Goal: Information Seeking & Learning: Learn about a topic

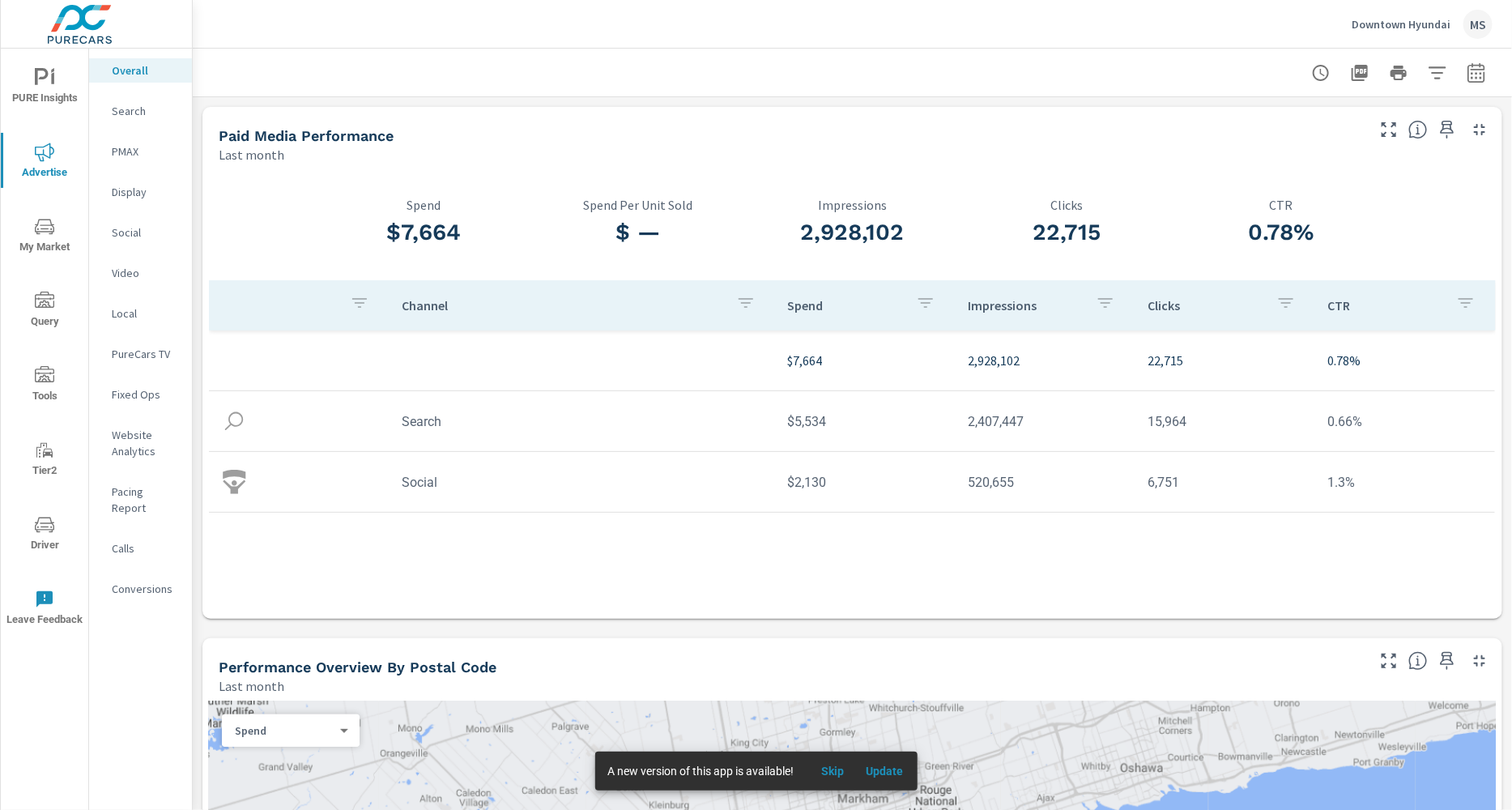
click at [127, 111] on p "Search" at bounding box center [145, 111] width 67 height 16
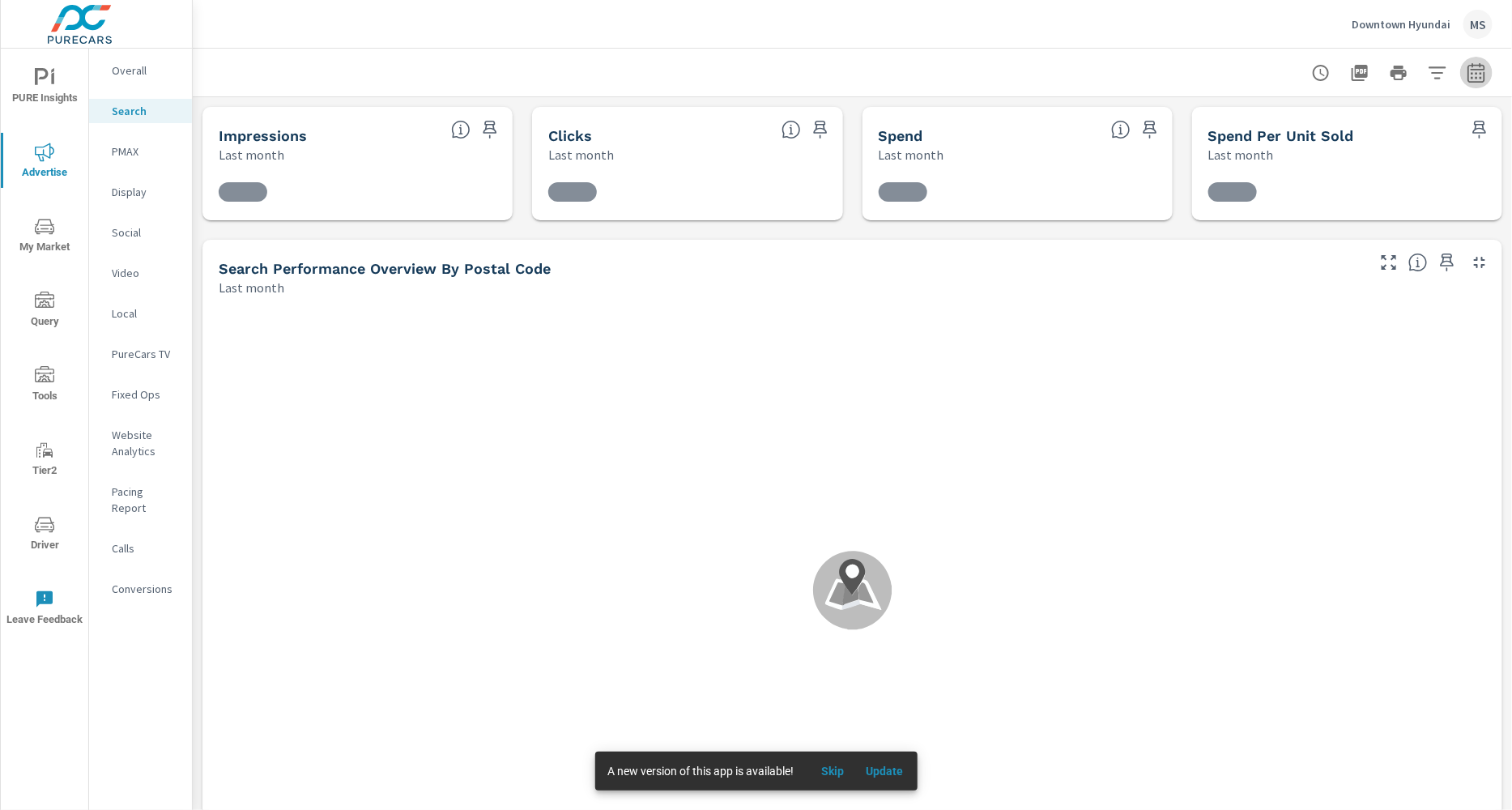
click at [1468, 68] on icon "button" at bounding box center [1476, 72] width 17 height 19
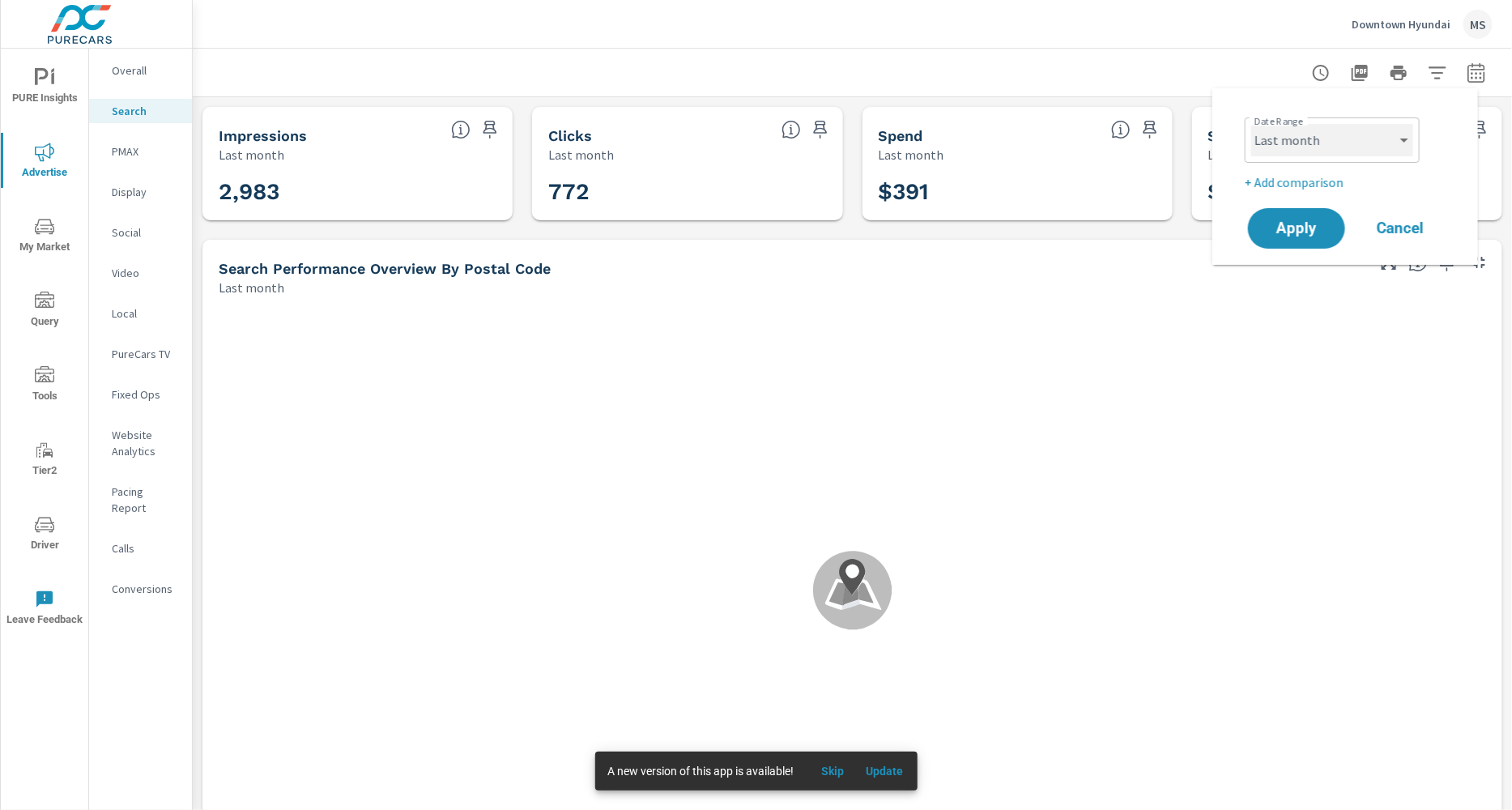
click at [1333, 144] on select "Custom Yesterday Last week Last 7 days Last 14 days Last 30 days Last 45 days L…" at bounding box center [1332, 140] width 162 height 33
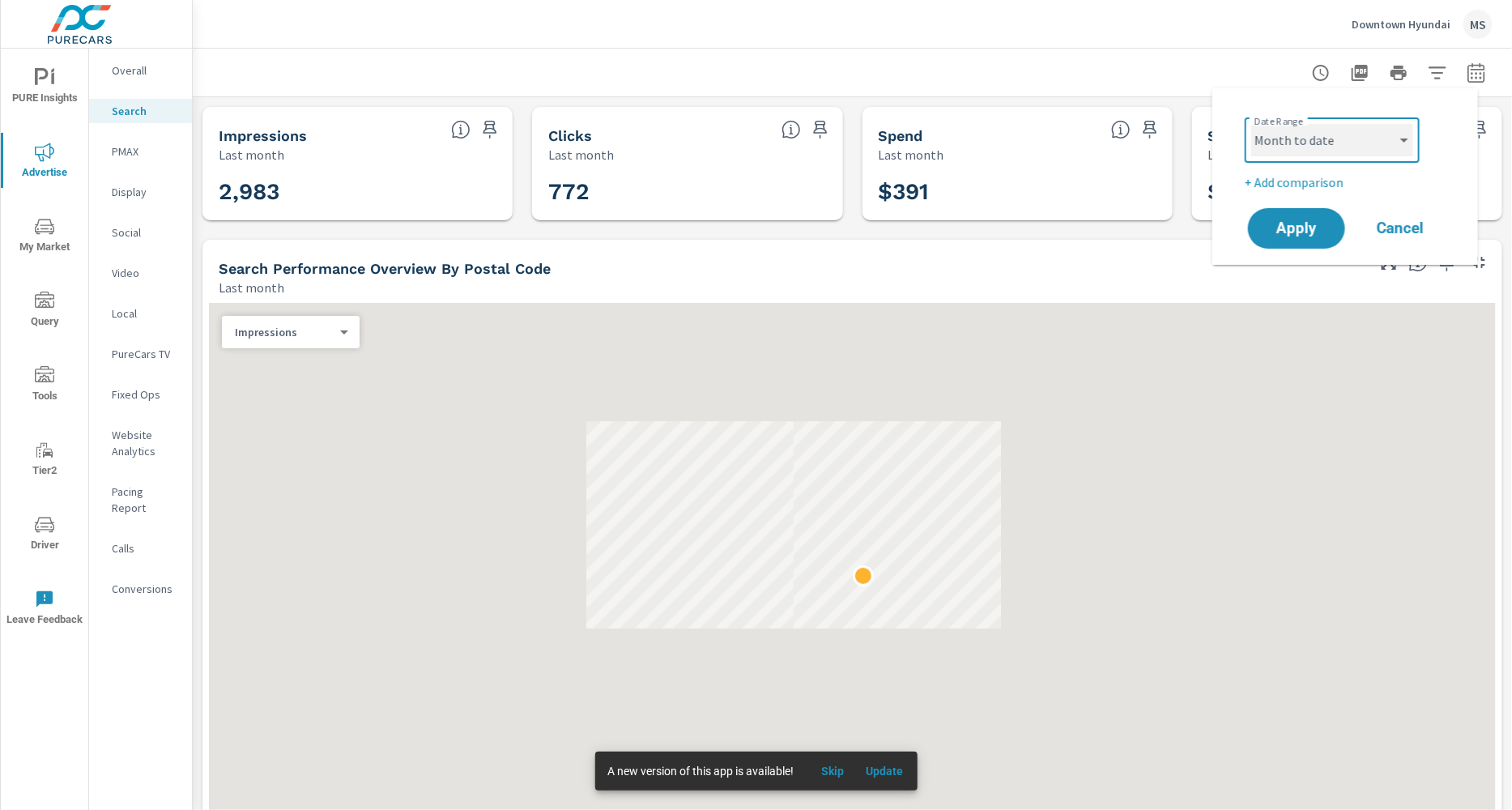
click at [1251, 124] on select "Custom Yesterday Last week Last 7 days Last 14 days Last 30 days Last 45 days L…" at bounding box center [1332, 140] width 162 height 33
select select "Month to date"
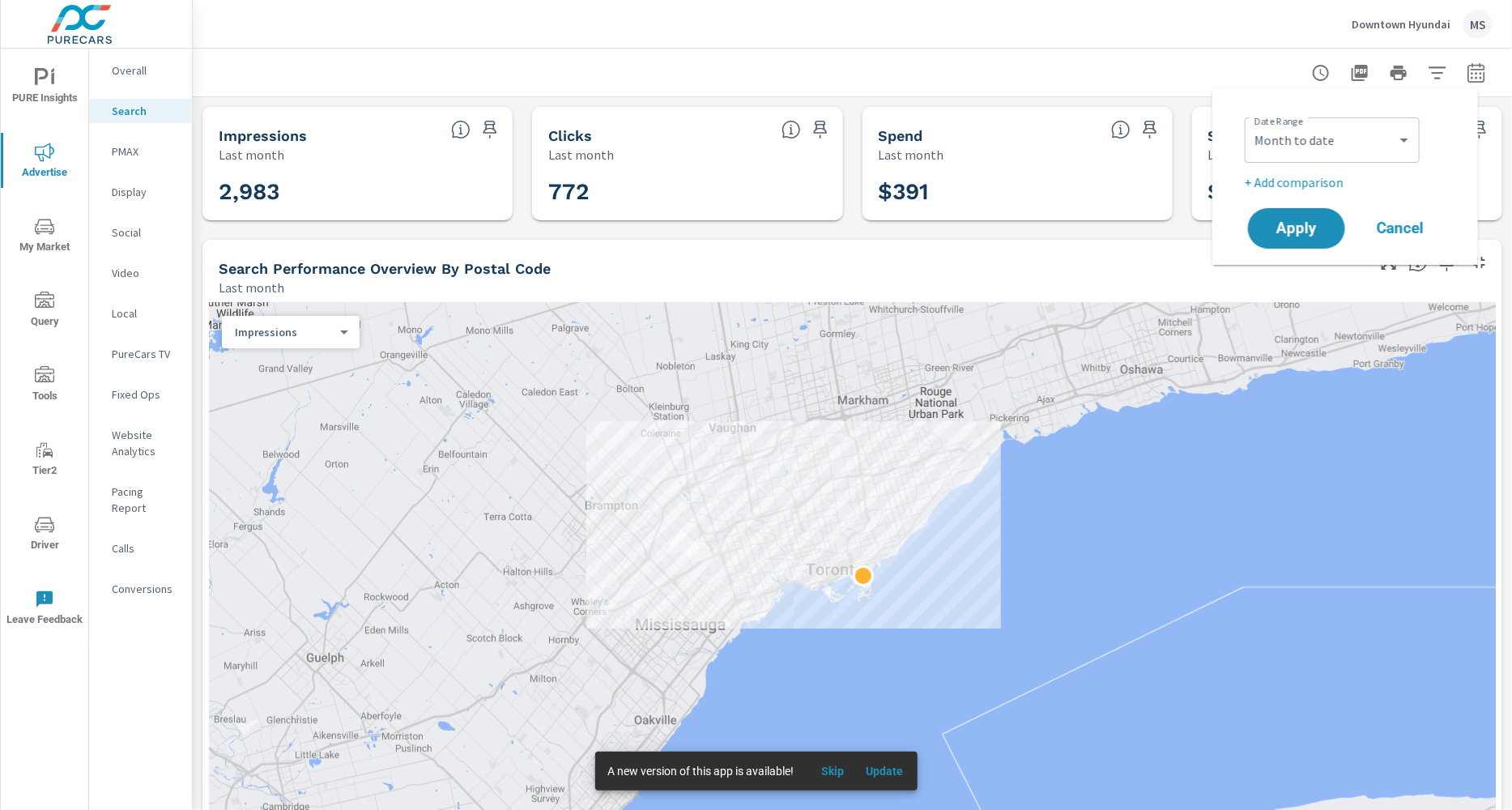
click at [1312, 175] on p "+ Add comparison" at bounding box center [1349, 183] width 207 height 19
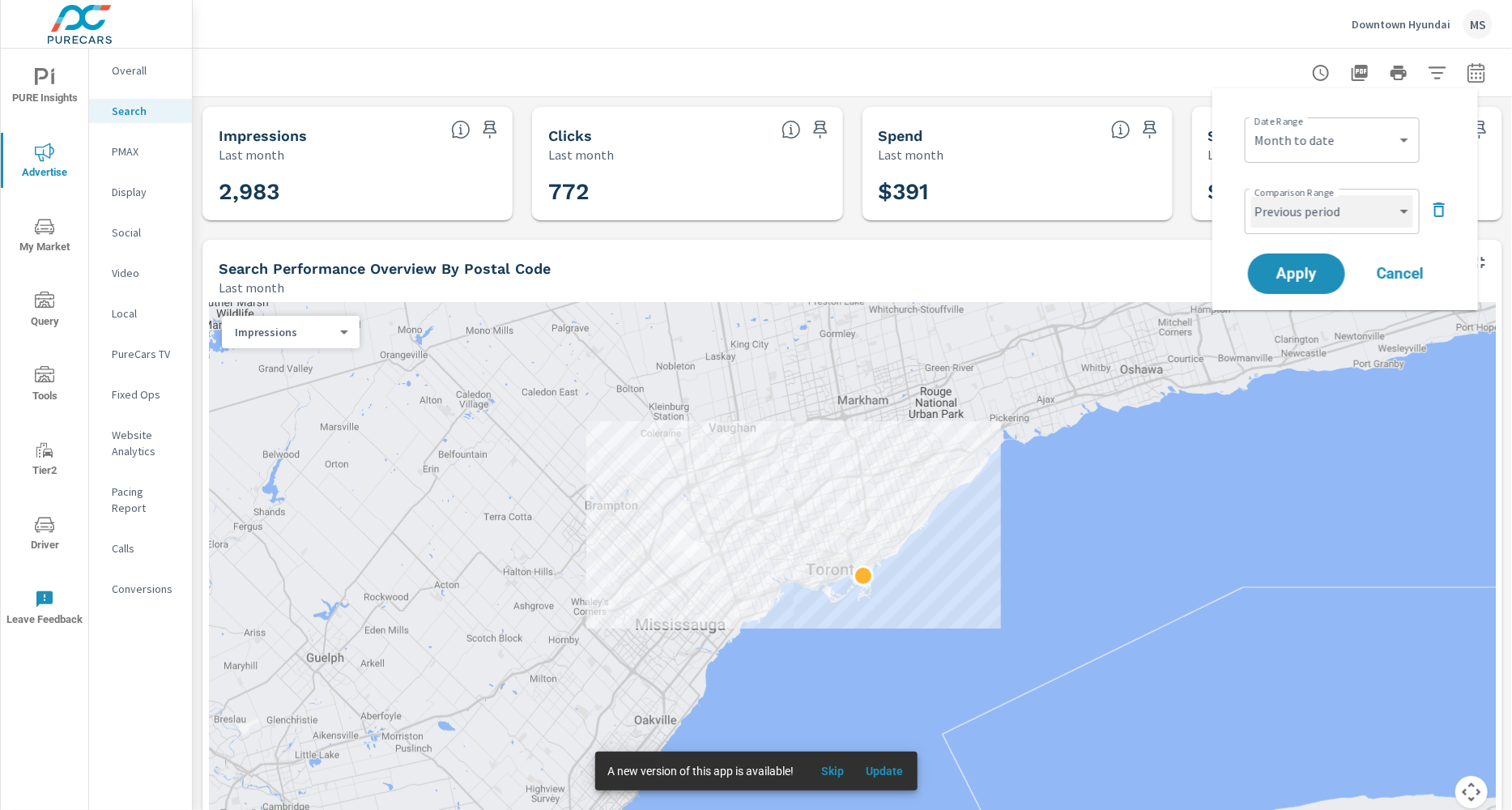
click at [1311, 210] on select "Custom Previous period Previous month Previous year" at bounding box center [1332, 211] width 162 height 33
click at [1251, 195] on select "Custom Previous period Previous month Previous year" at bounding box center [1332, 211] width 162 height 33
select select "Previous month"
click at [1301, 282] on span "Apply" at bounding box center [1297, 274] width 66 height 15
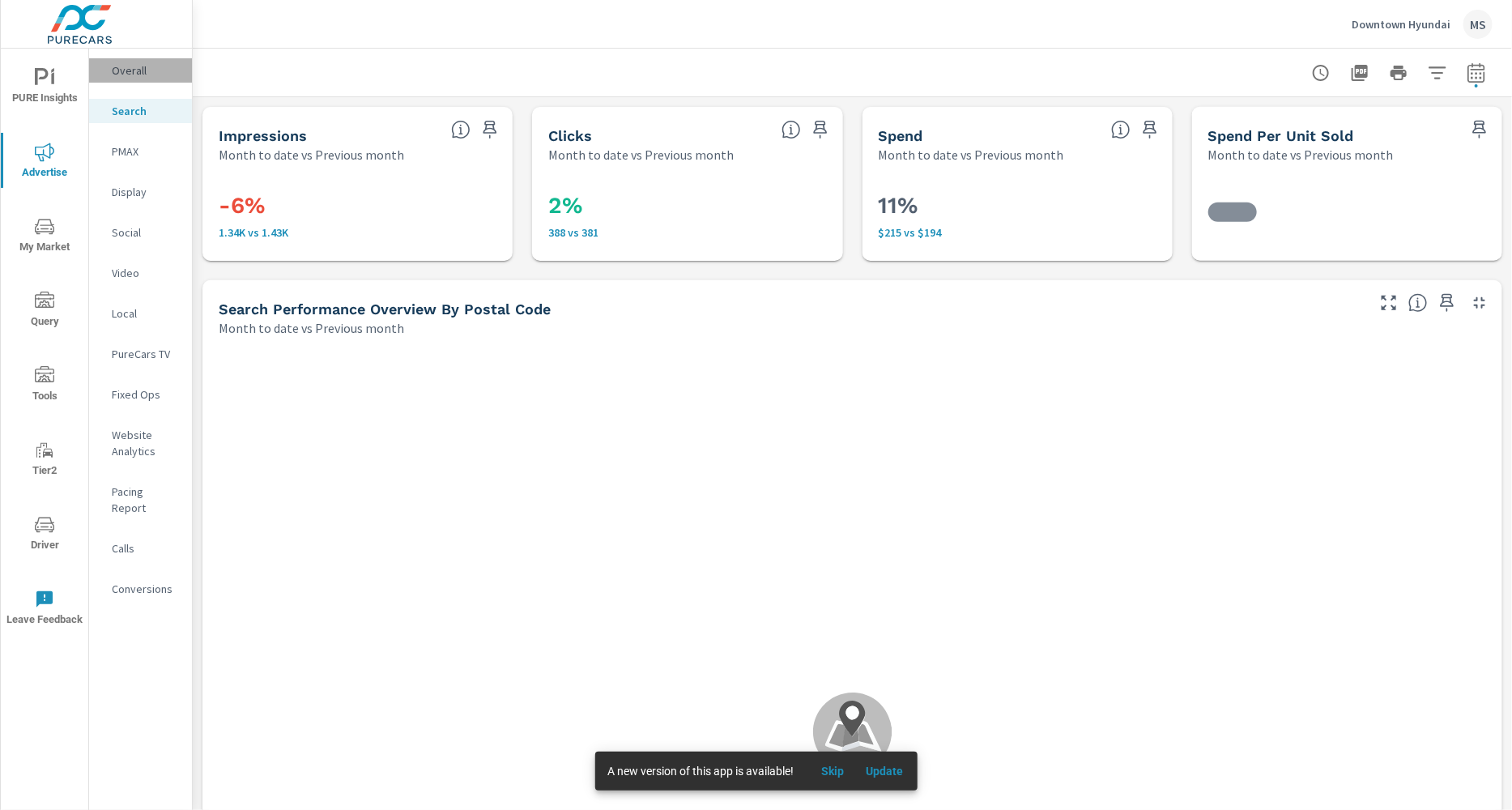
click at [130, 70] on p "Overall" at bounding box center [145, 70] width 67 height 16
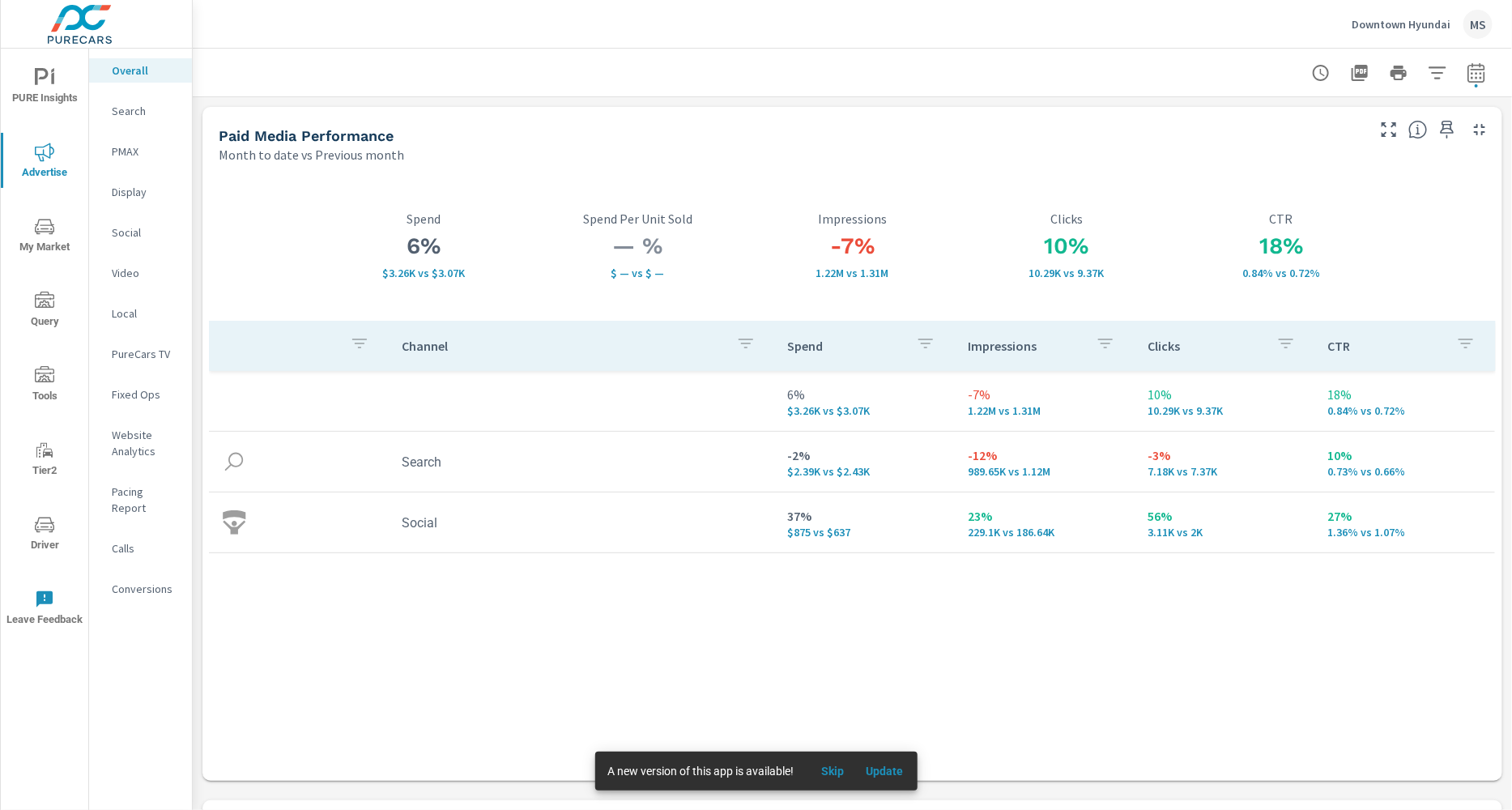
click at [138, 446] on p "Website Analytics" at bounding box center [145, 443] width 67 height 33
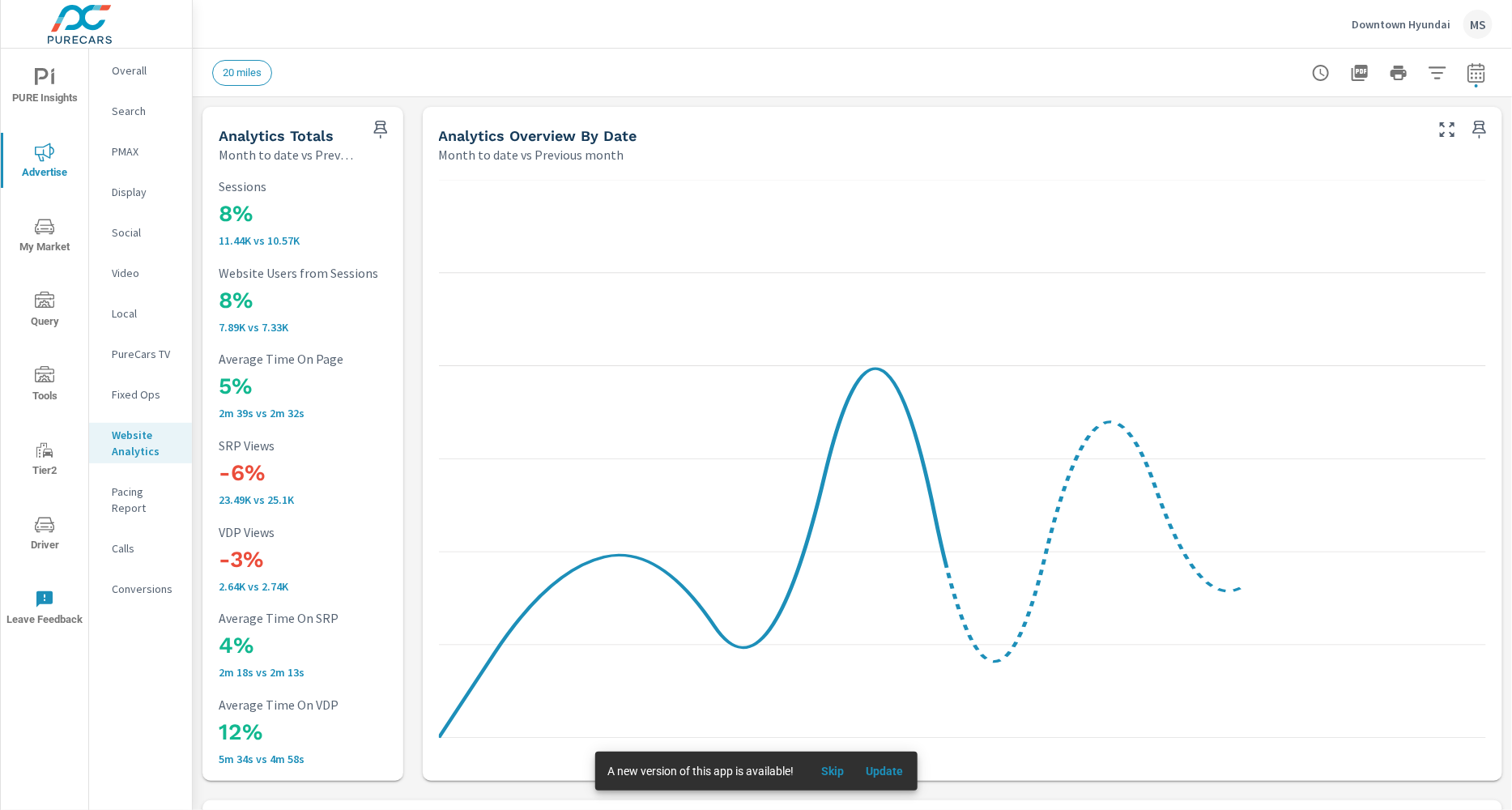
click at [134, 580] on p "Conversions" at bounding box center [145, 588] width 67 height 16
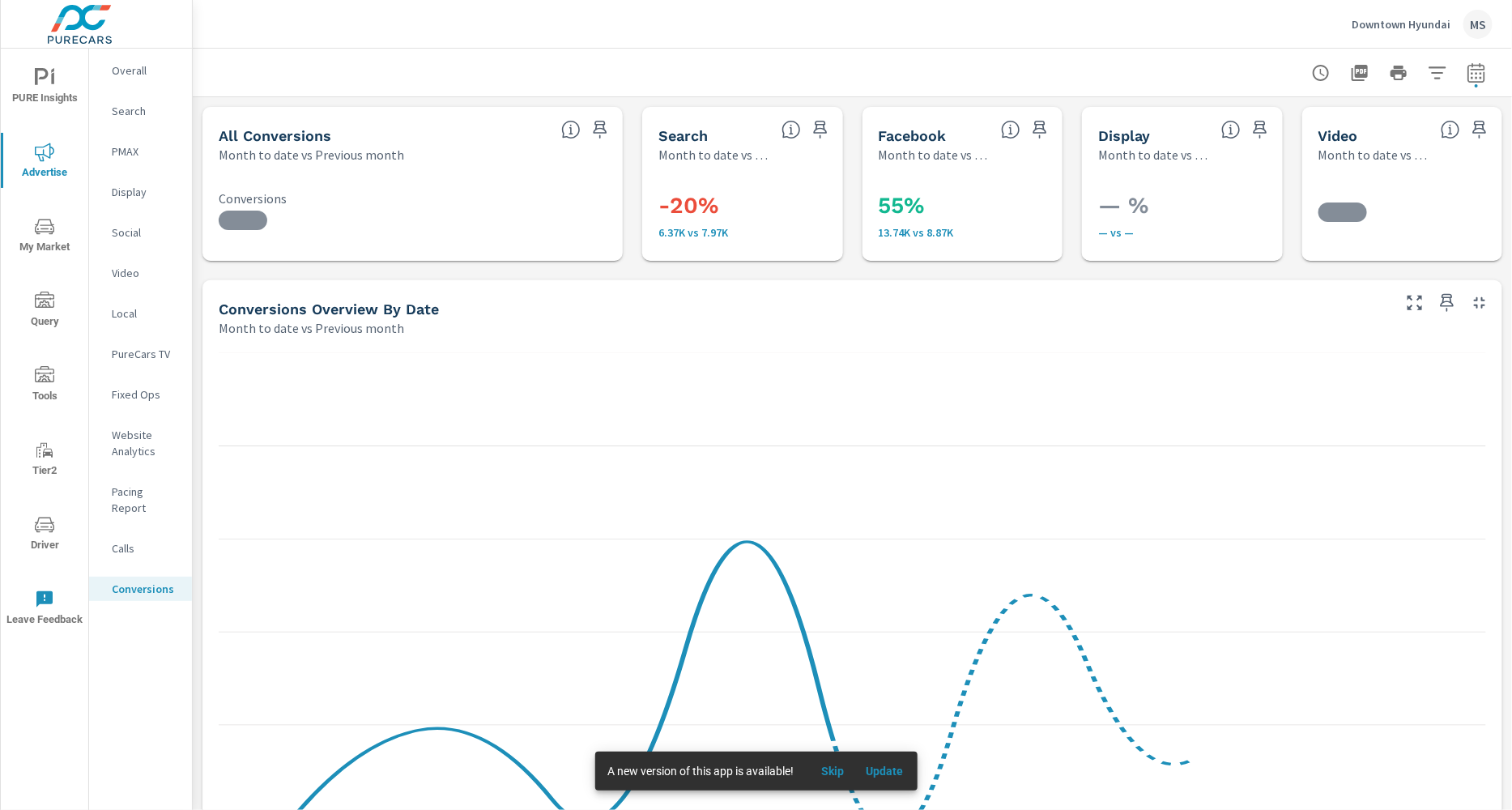
scroll to position [607, 0]
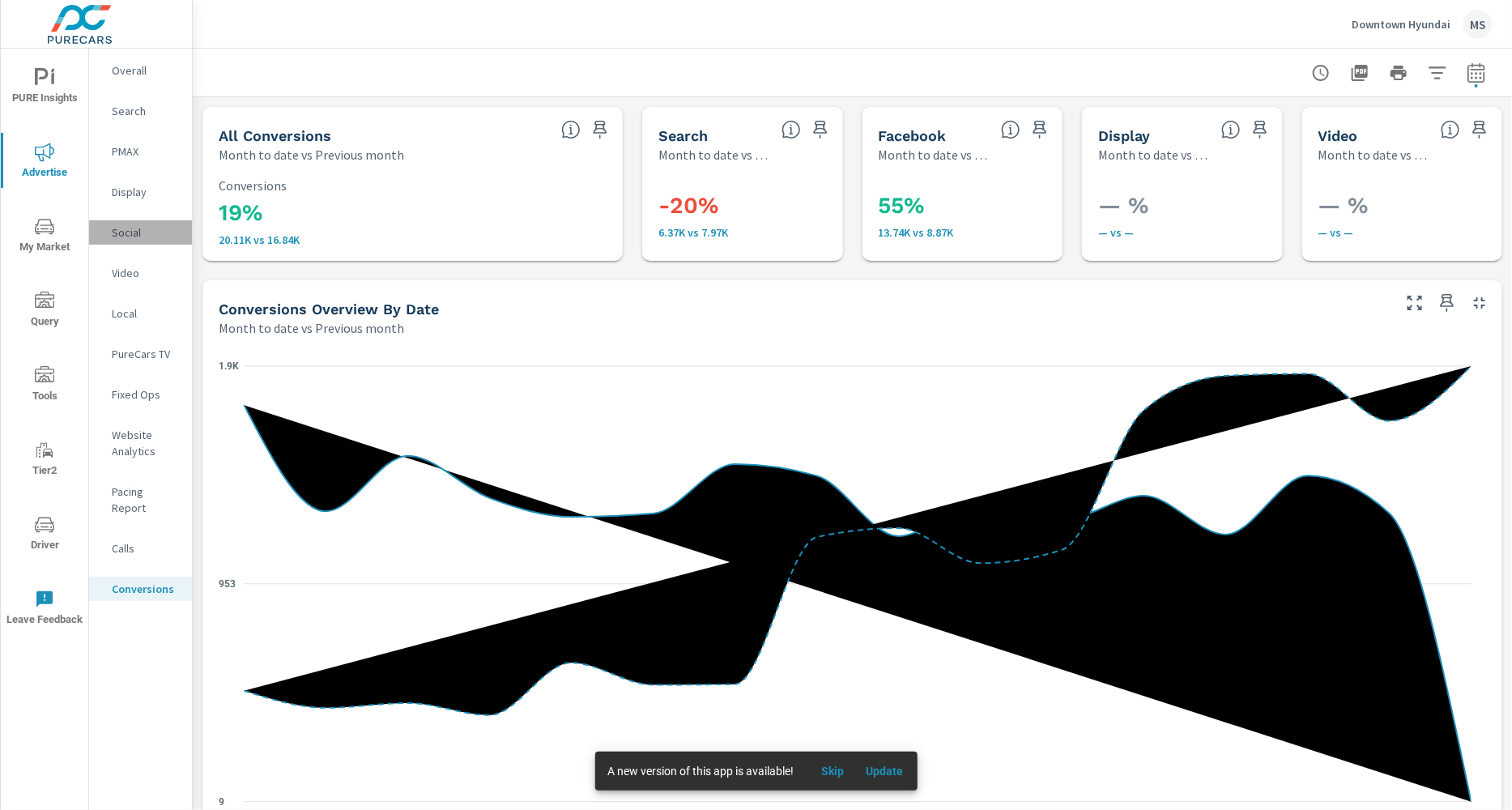
click at [137, 234] on p "Social" at bounding box center [145, 232] width 67 height 16
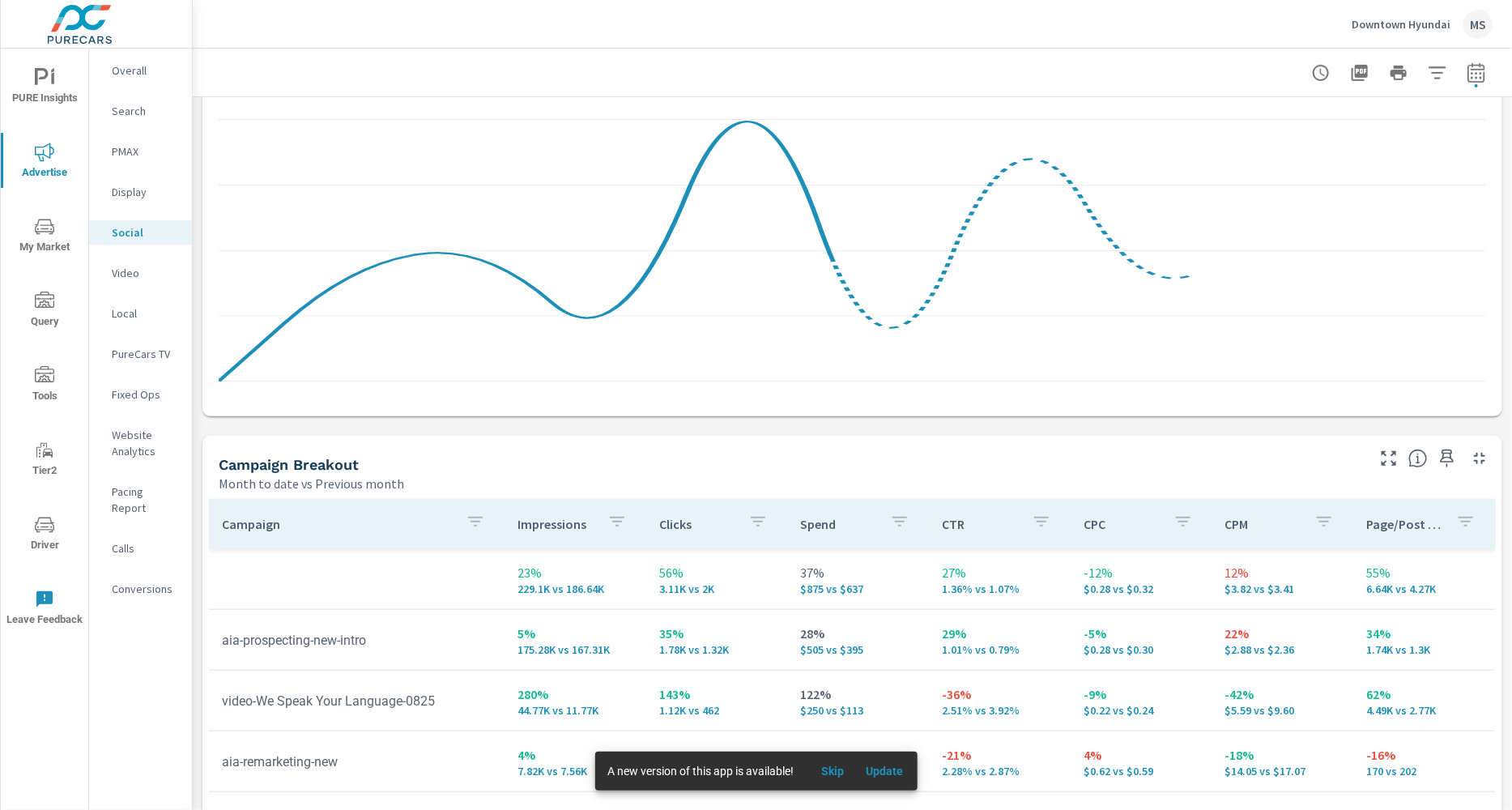
scroll to position [644, 0]
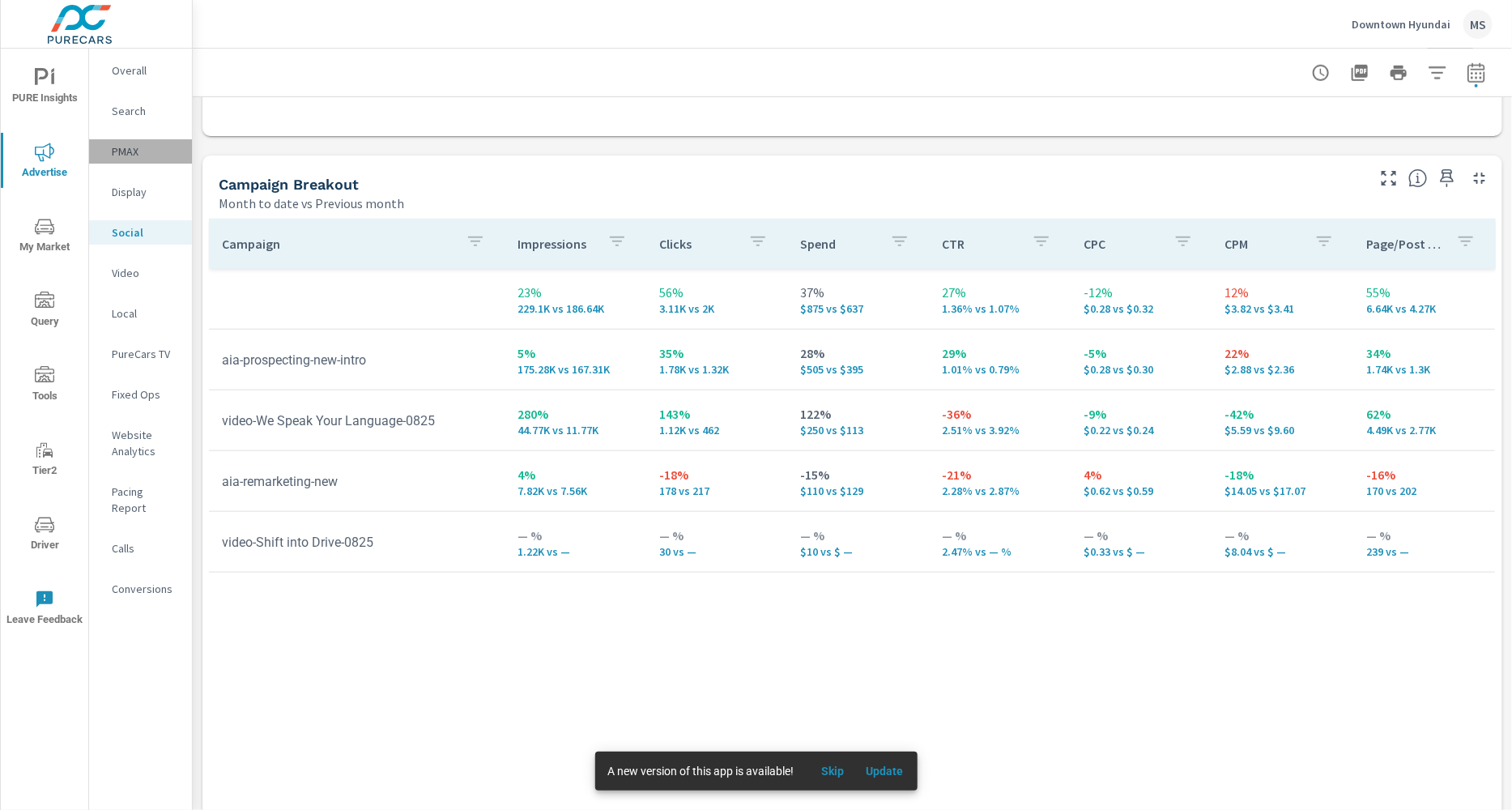
click at [134, 155] on p "PMAX" at bounding box center [145, 152] width 67 height 16
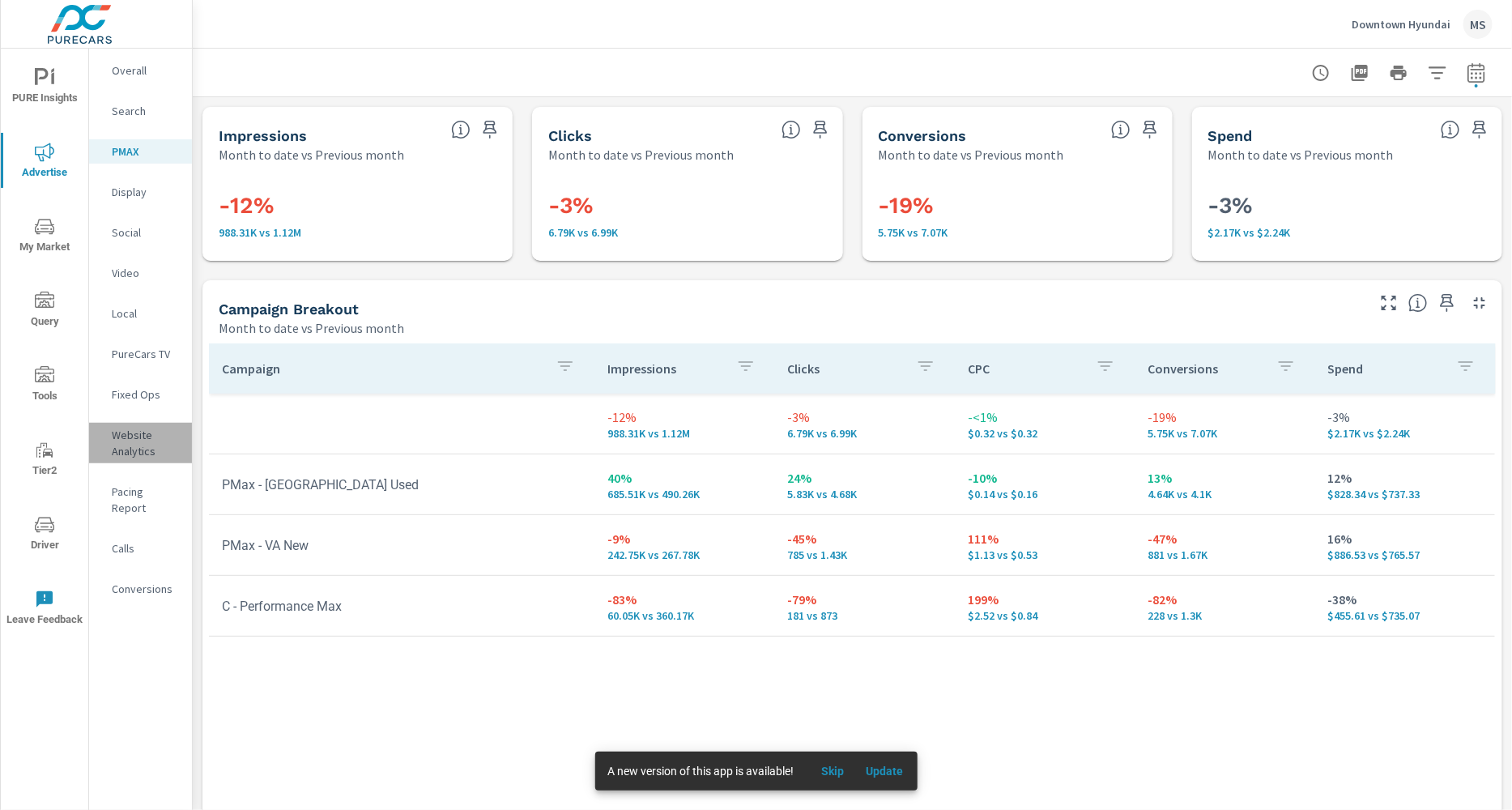
click at [124, 447] on p "Website Analytics" at bounding box center [145, 443] width 67 height 33
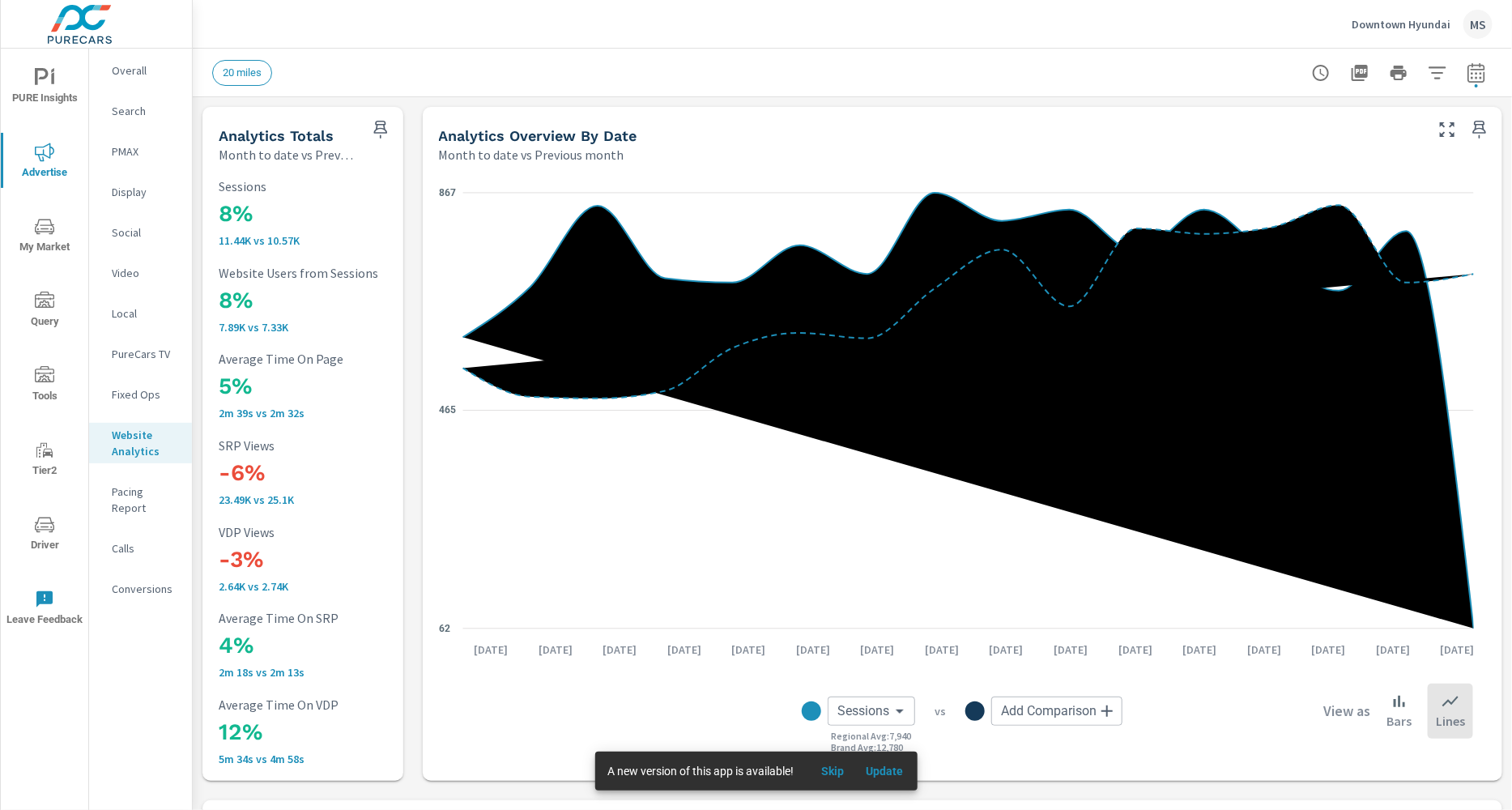
scroll to position [695, 0]
click at [148, 580] on p "Conversions" at bounding box center [145, 588] width 67 height 16
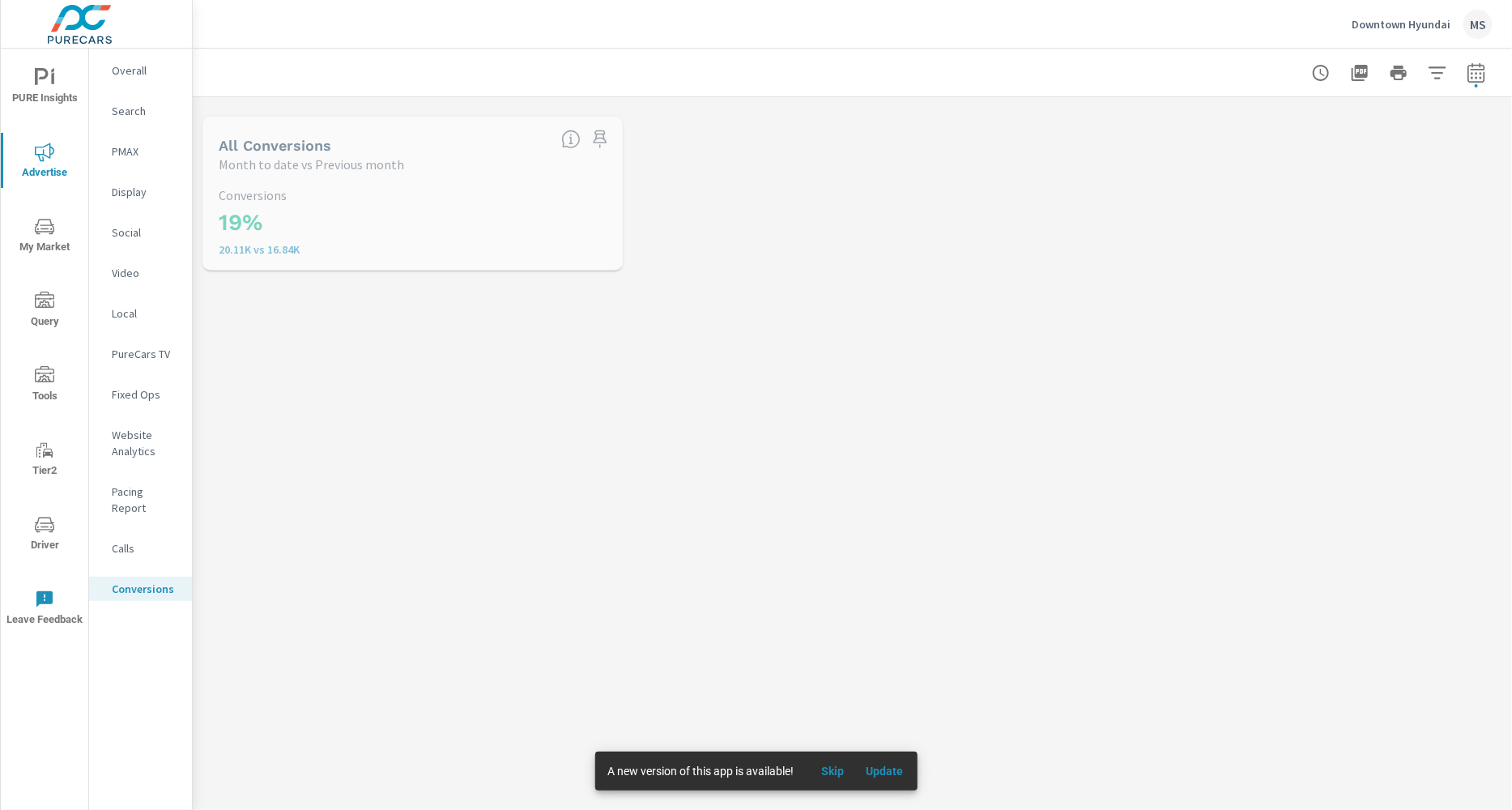
scroll to position [607, 0]
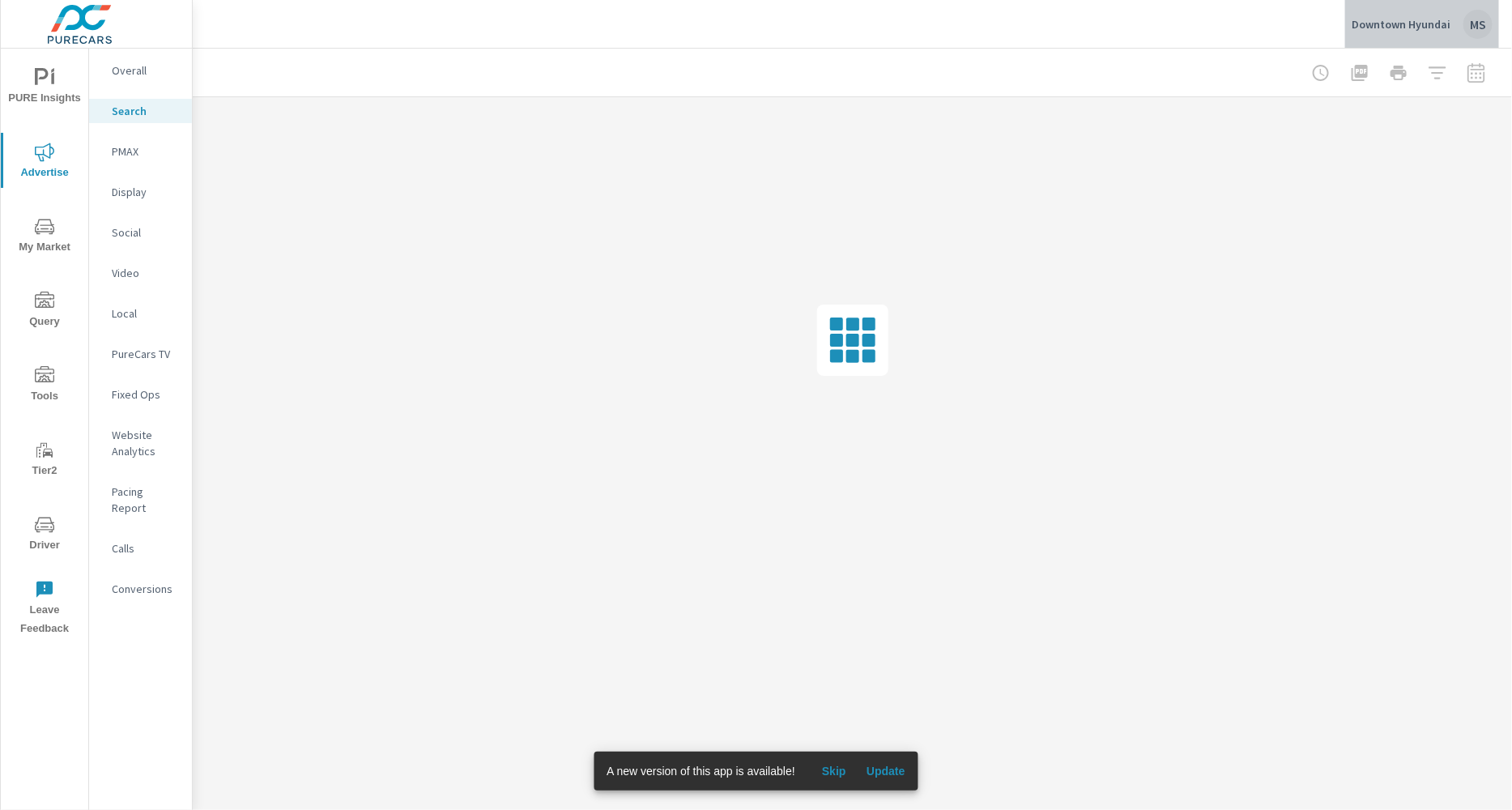
click at [1477, 23] on div "MS" at bounding box center [1477, 24] width 29 height 29
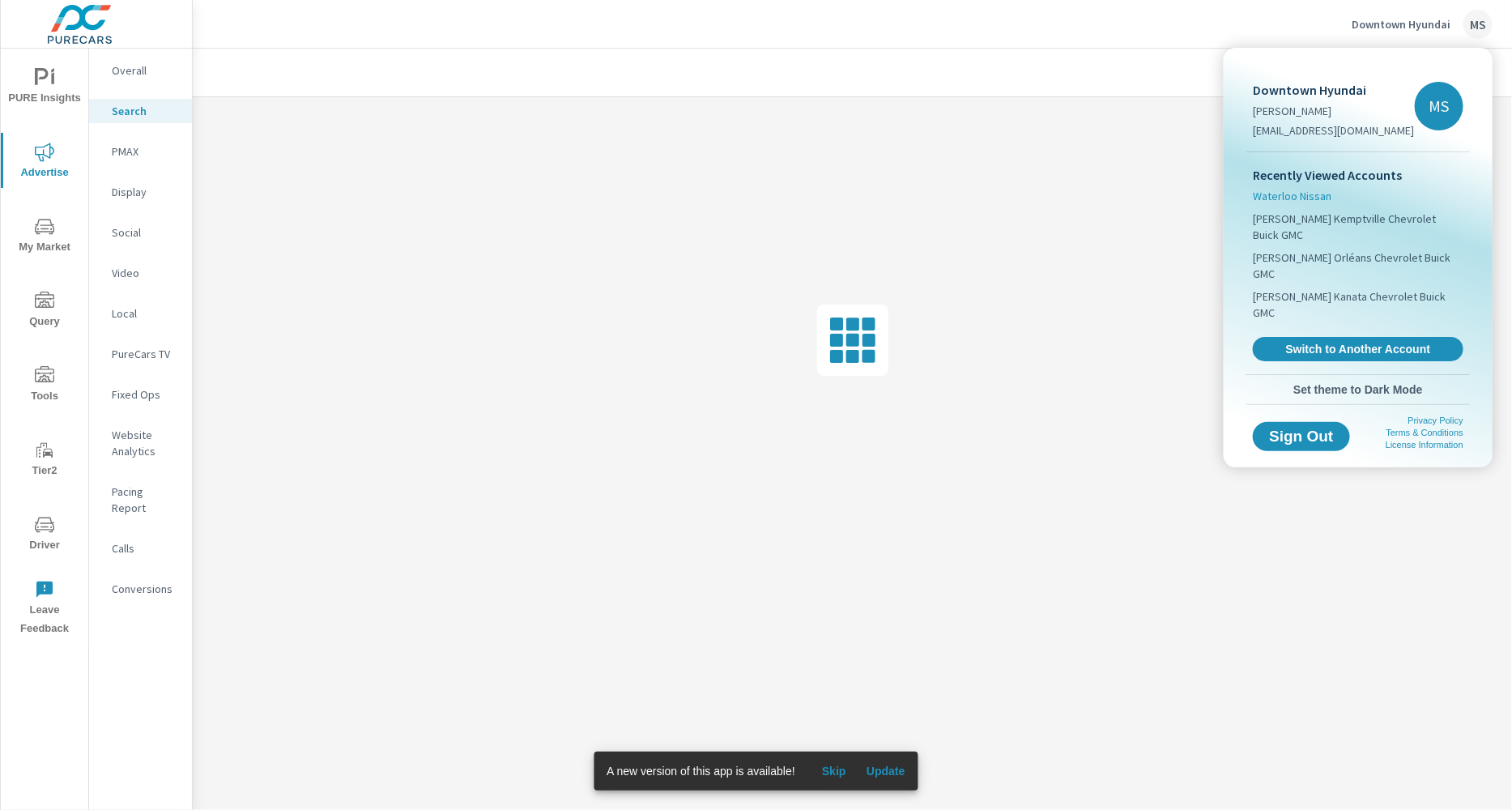
click at [1293, 184] on li "Waterloo Nissan" at bounding box center [1359, 196] width 211 height 23
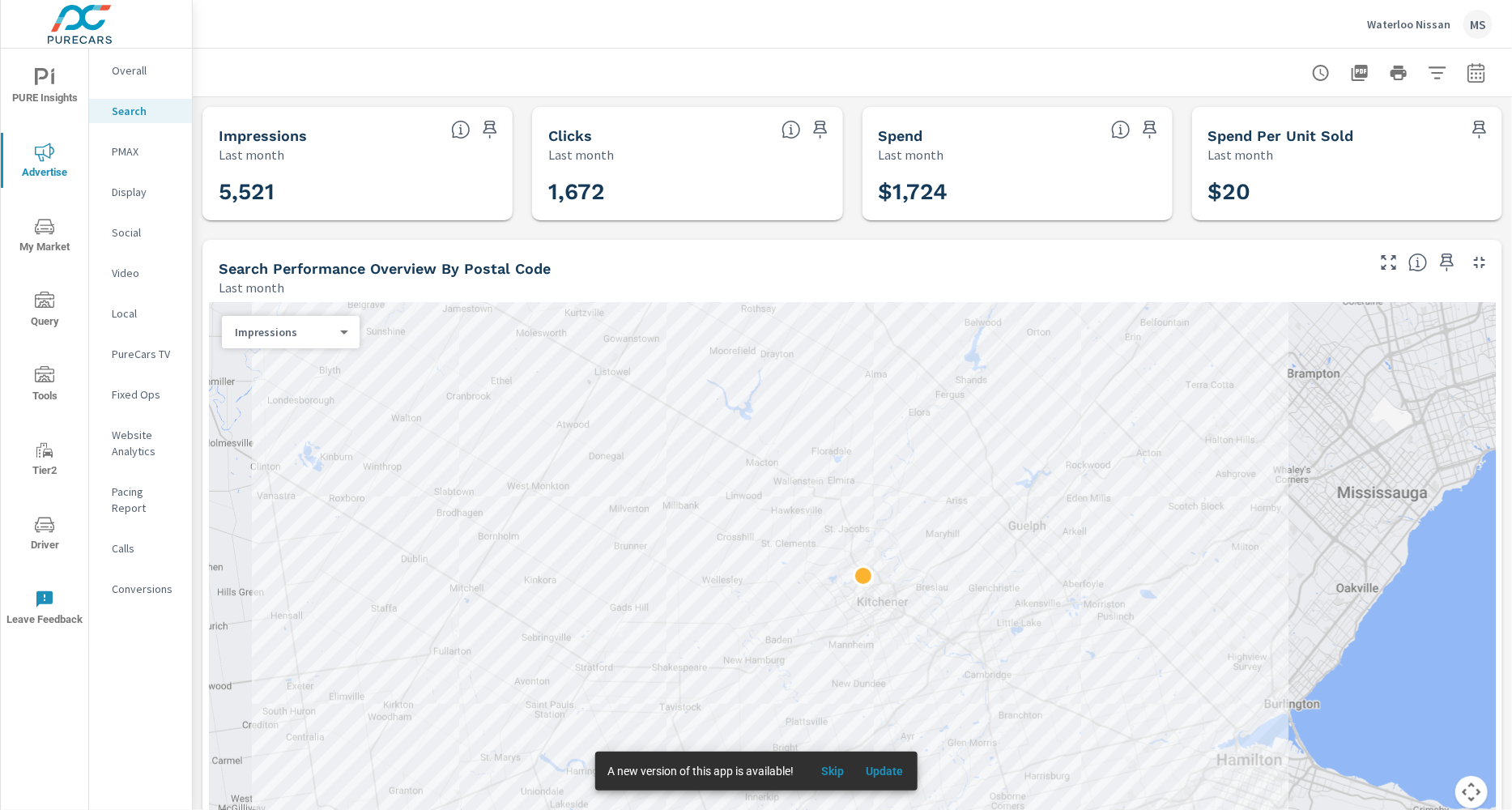
click at [1469, 69] on icon "button" at bounding box center [1477, 73] width 19 height 19
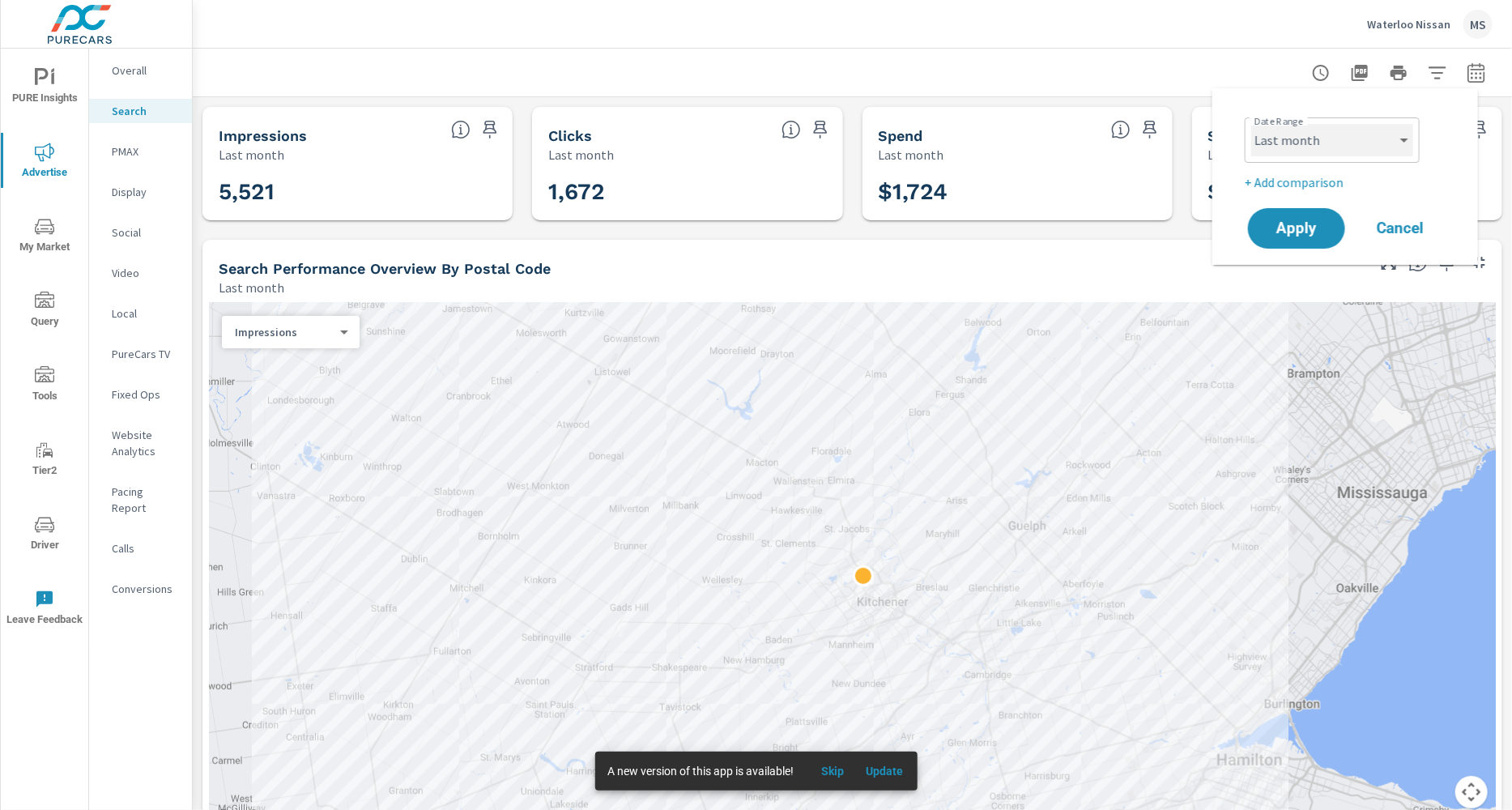
click at [1340, 139] on select "Custom Yesterday Last week Last 7 days Last 14 days Last 30 days Last 45 days L…" at bounding box center [1332, 140] width 162 height 33
click at [1251, 124] on select "Custom Yesterday Last week Last 7 days Last 14 days Last 30 days Last 45 days L…" at bounding box center [1332, 140] width 162 height 33
select select "Month to date"
click at [1316, 175] on p "+ Add comparison" at bounding box center [1349, 183] width 207 height 19
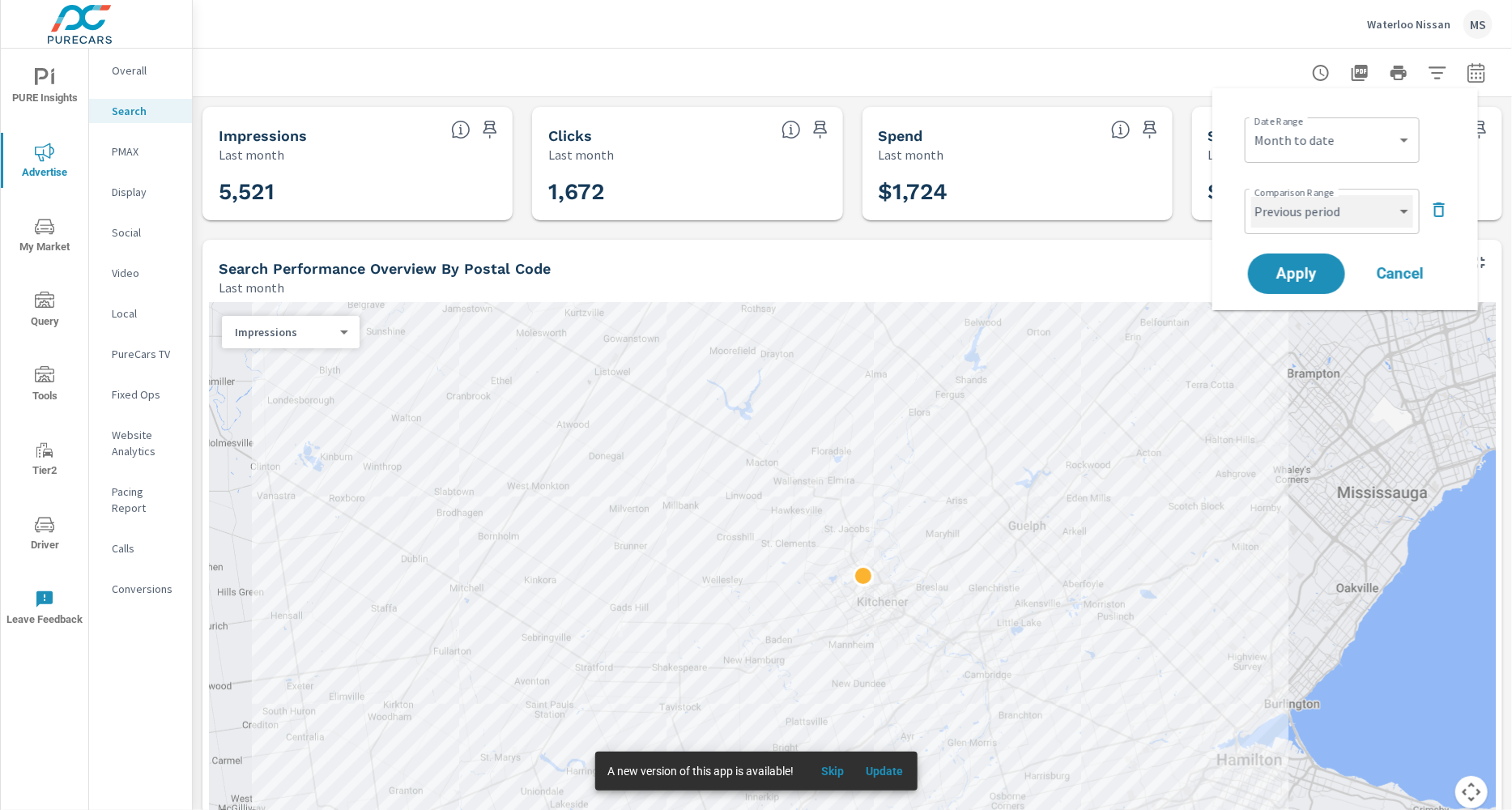
click at [1315, 218] on select "Custom Previous period Previous month Previous year" at bounding box center [1332, 211] width 162 height 33
click at [1251, 195] on select "Custom Previous period Previous month Previous year" at bounding box center [1332, 211] width 162 height 33
select select "Previous month"
click at [1274, 270] on span "Apply" at bounding box center [1297, 274] width 66 height 15
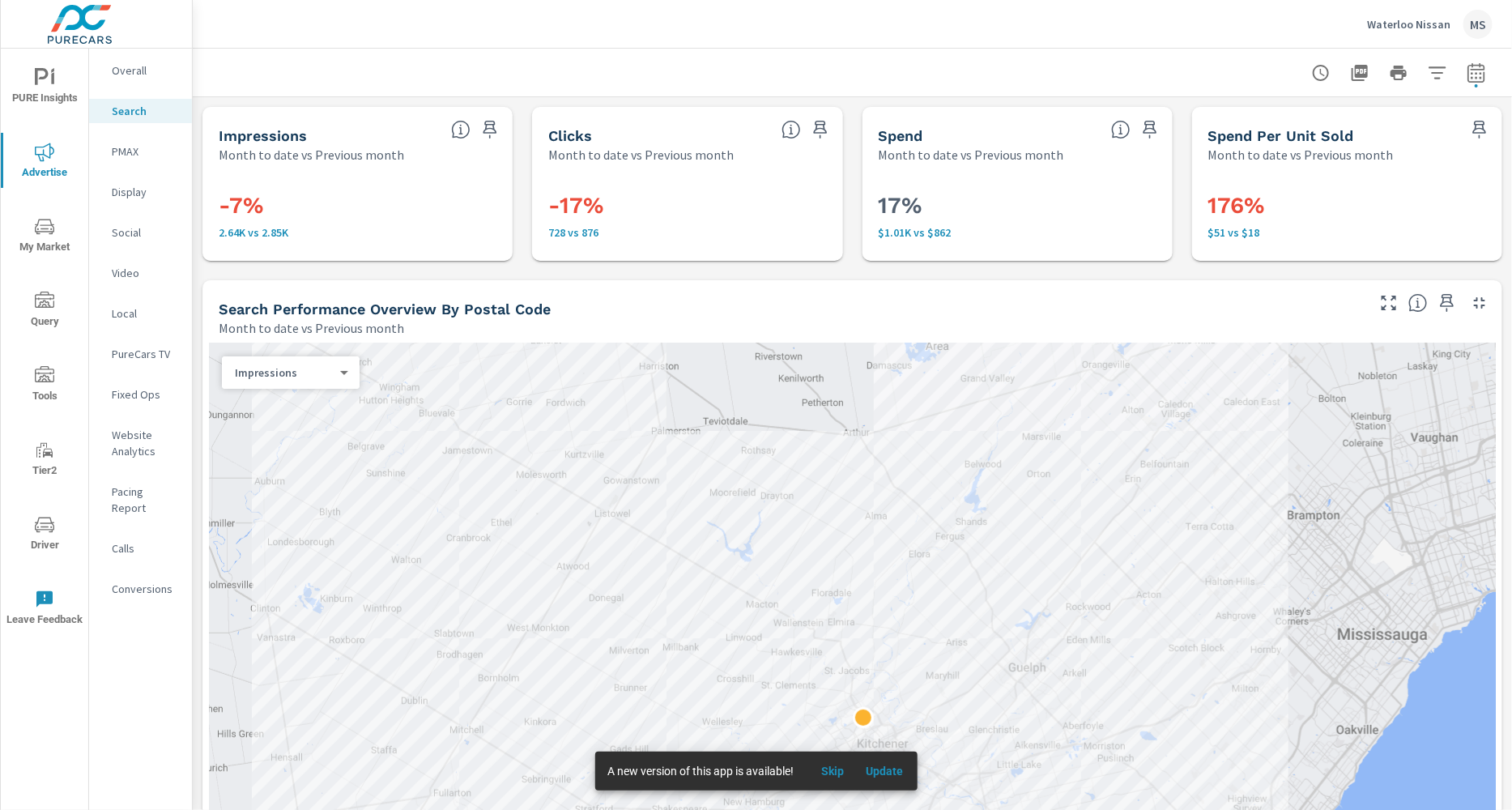
click at [145, 456] on p "Website Analytics" at bounding box center [145, 443] width 67 height 33
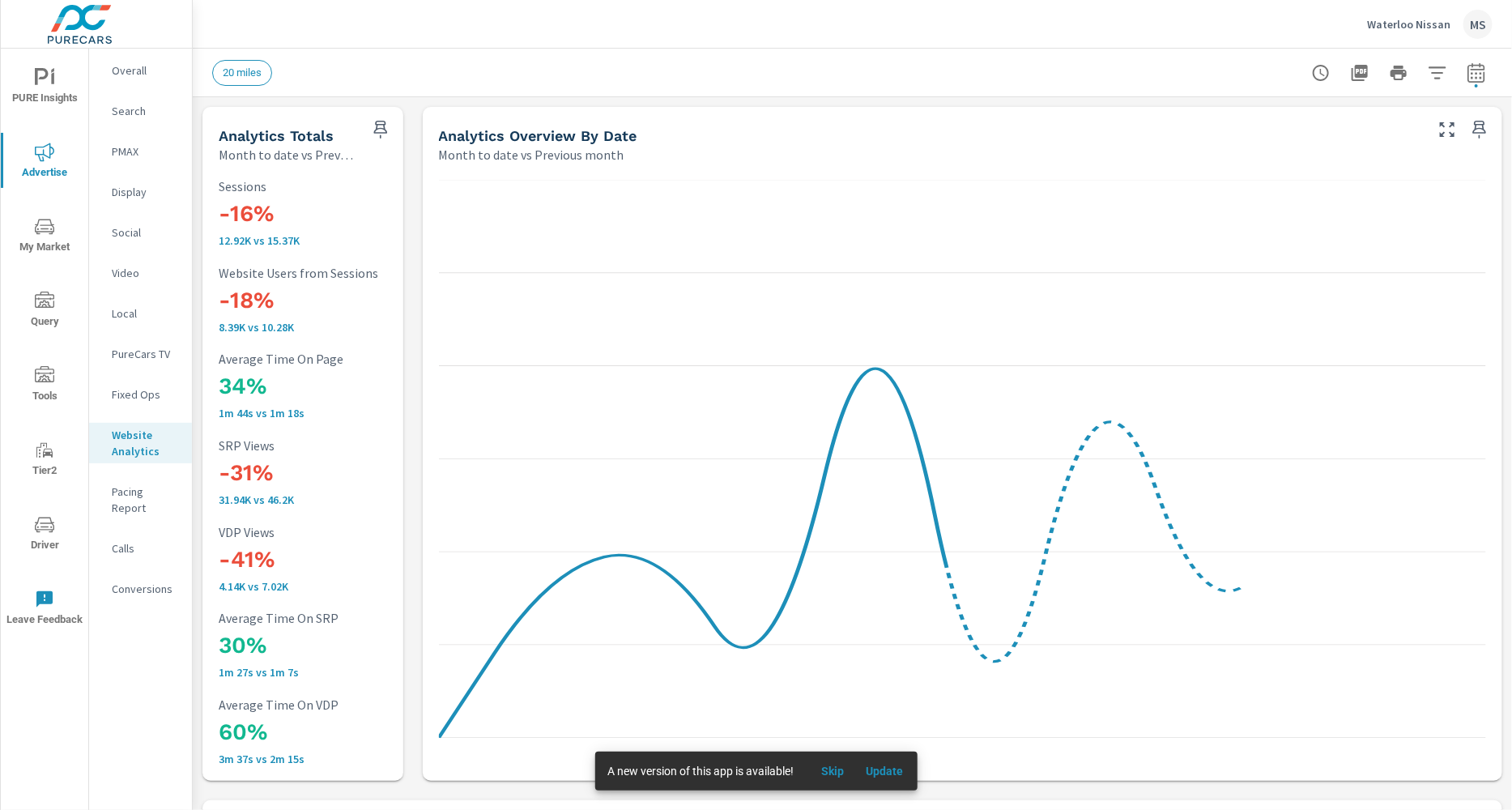
scroll to position [1, 0]
click at [139, 156] on p "PMAX" at bounding box center [145, 152] width 67 height 16
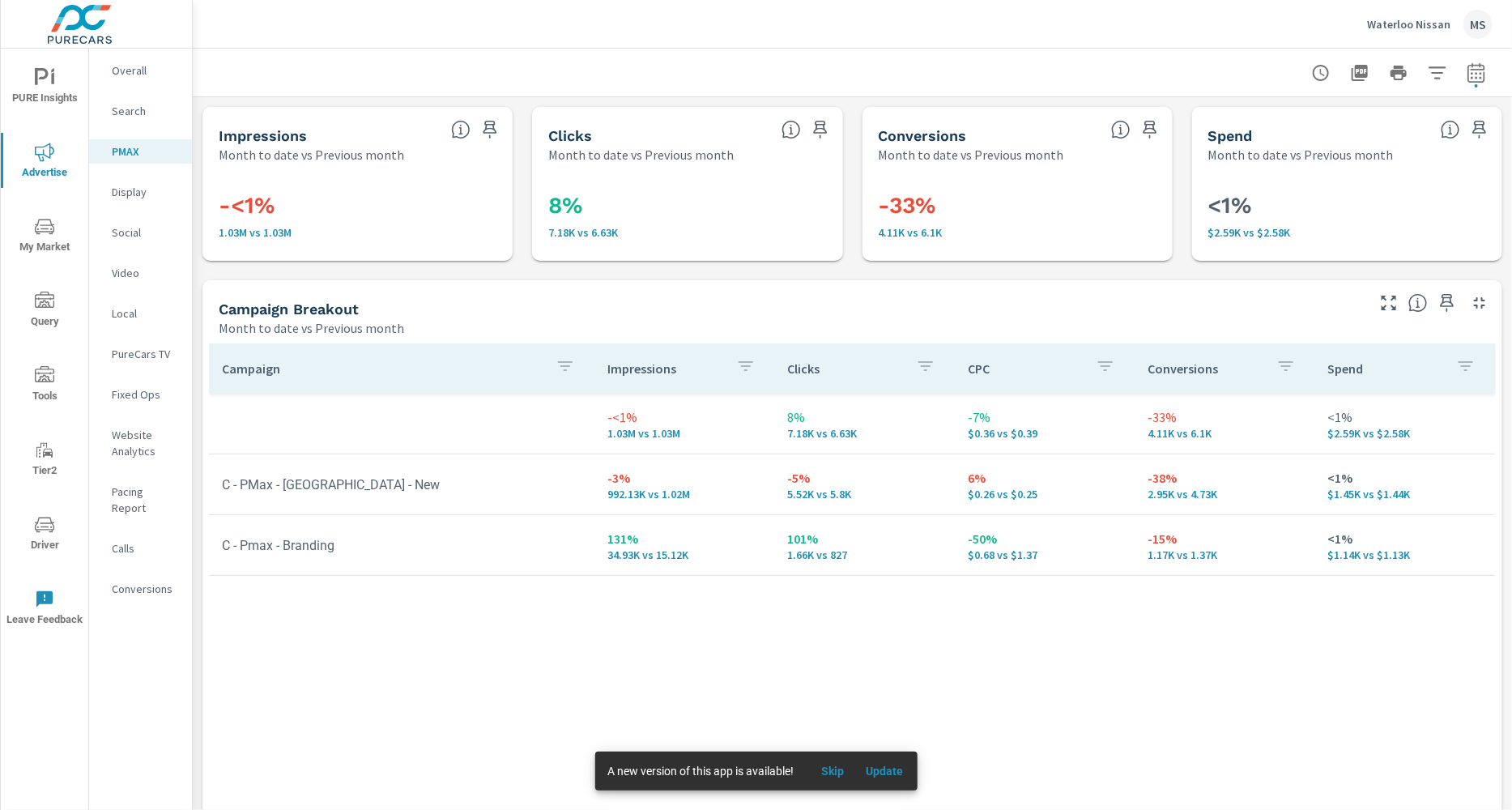
click at [51, 529] on icon "nav menu" at bounding box center [44, 524] width 19 height 15
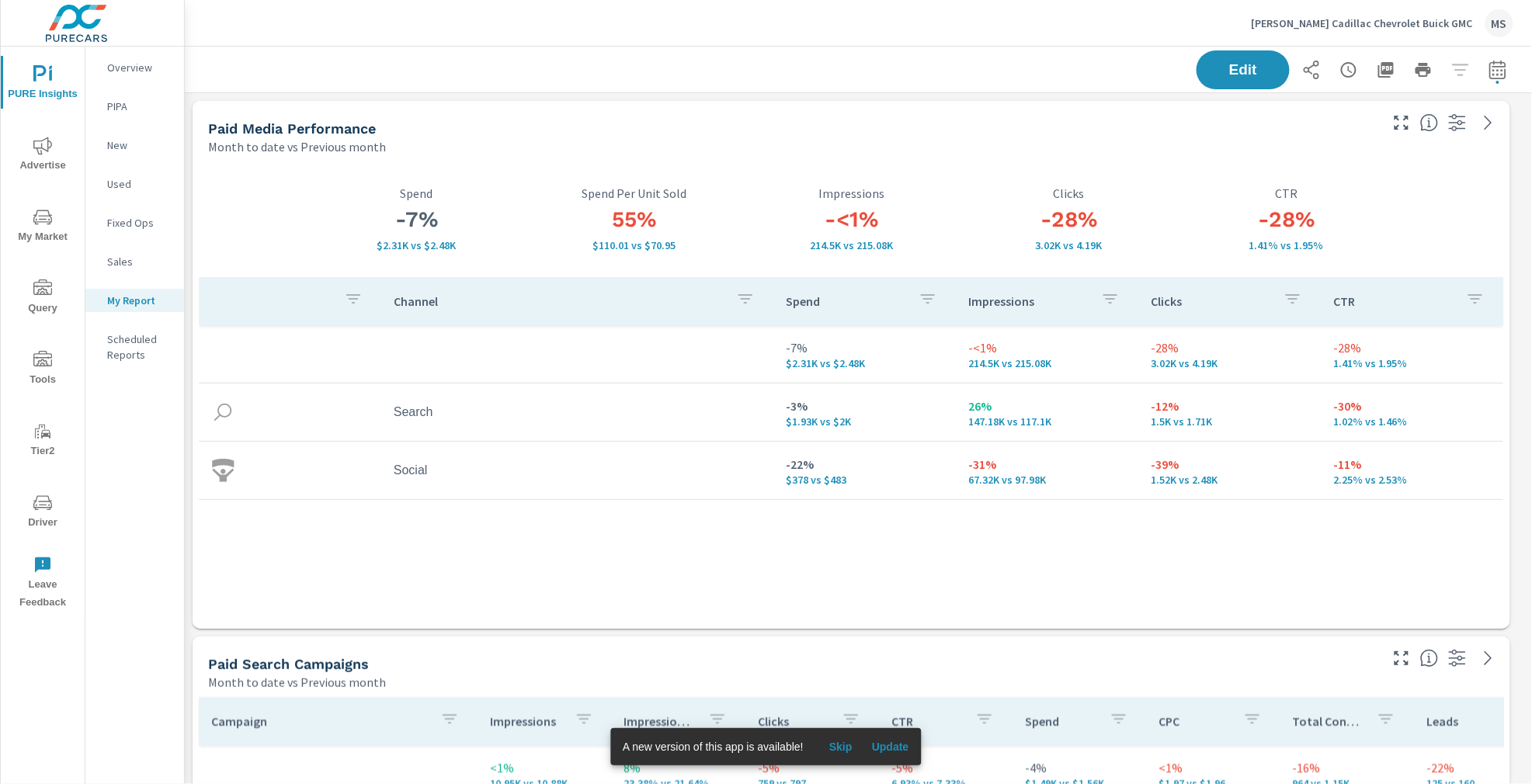
scroll to position [7893, 1364]
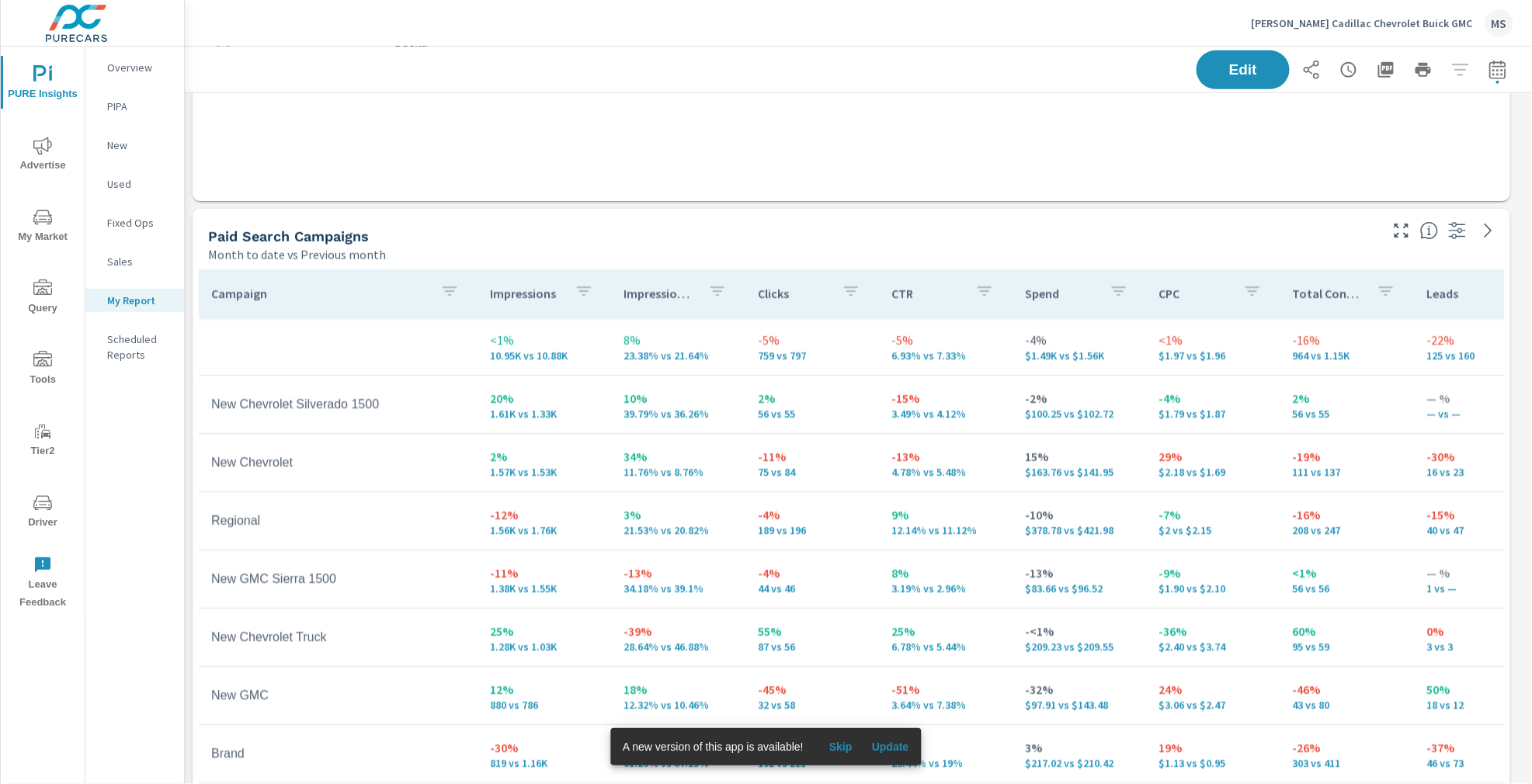
click at [1500, 24] on div "MS" at bounding box center [1499, 23] width 28 height 28
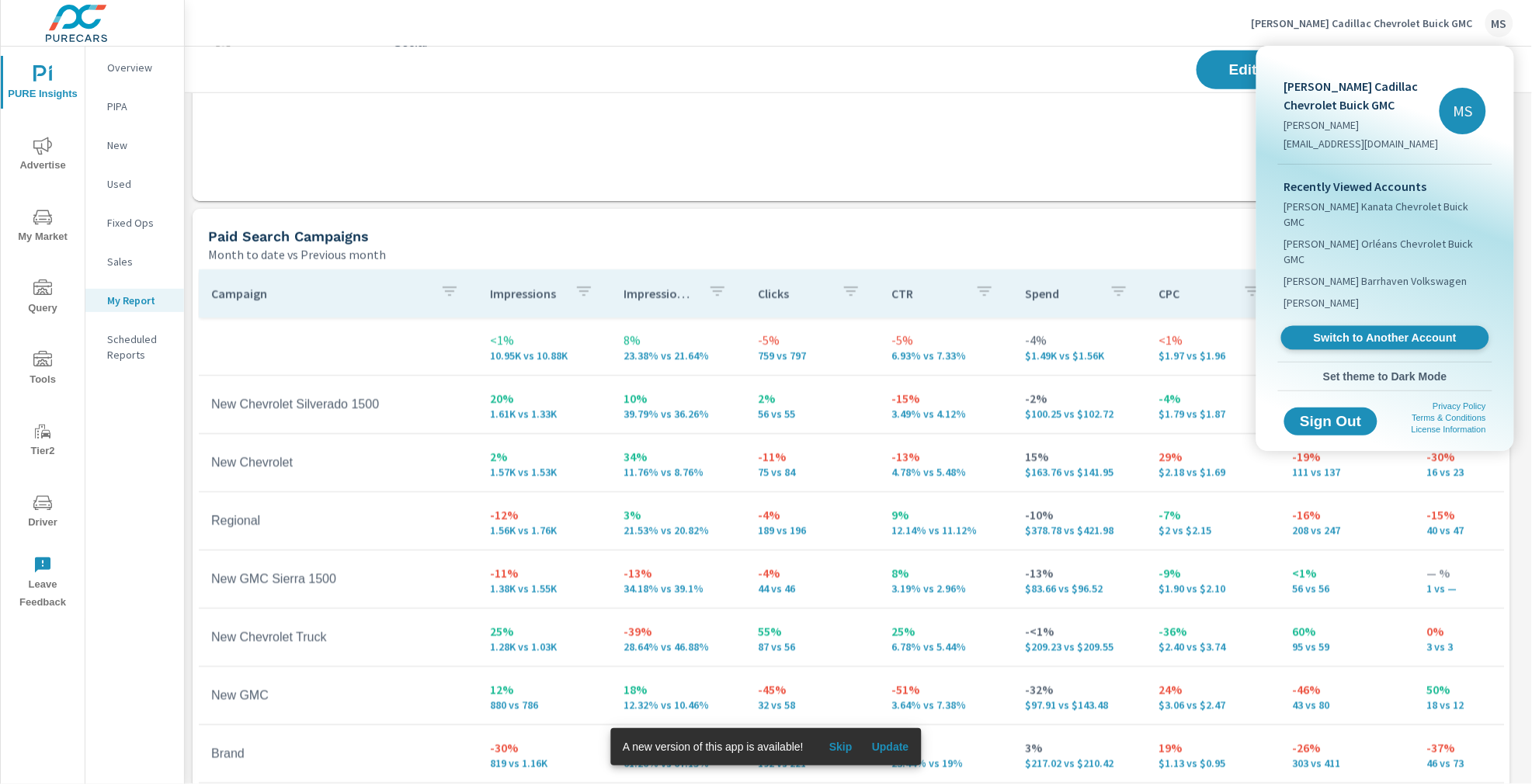
click at [1347, 330] on span "Switch to Another Account" at bounding box center [1385, 337] width 190 height 14
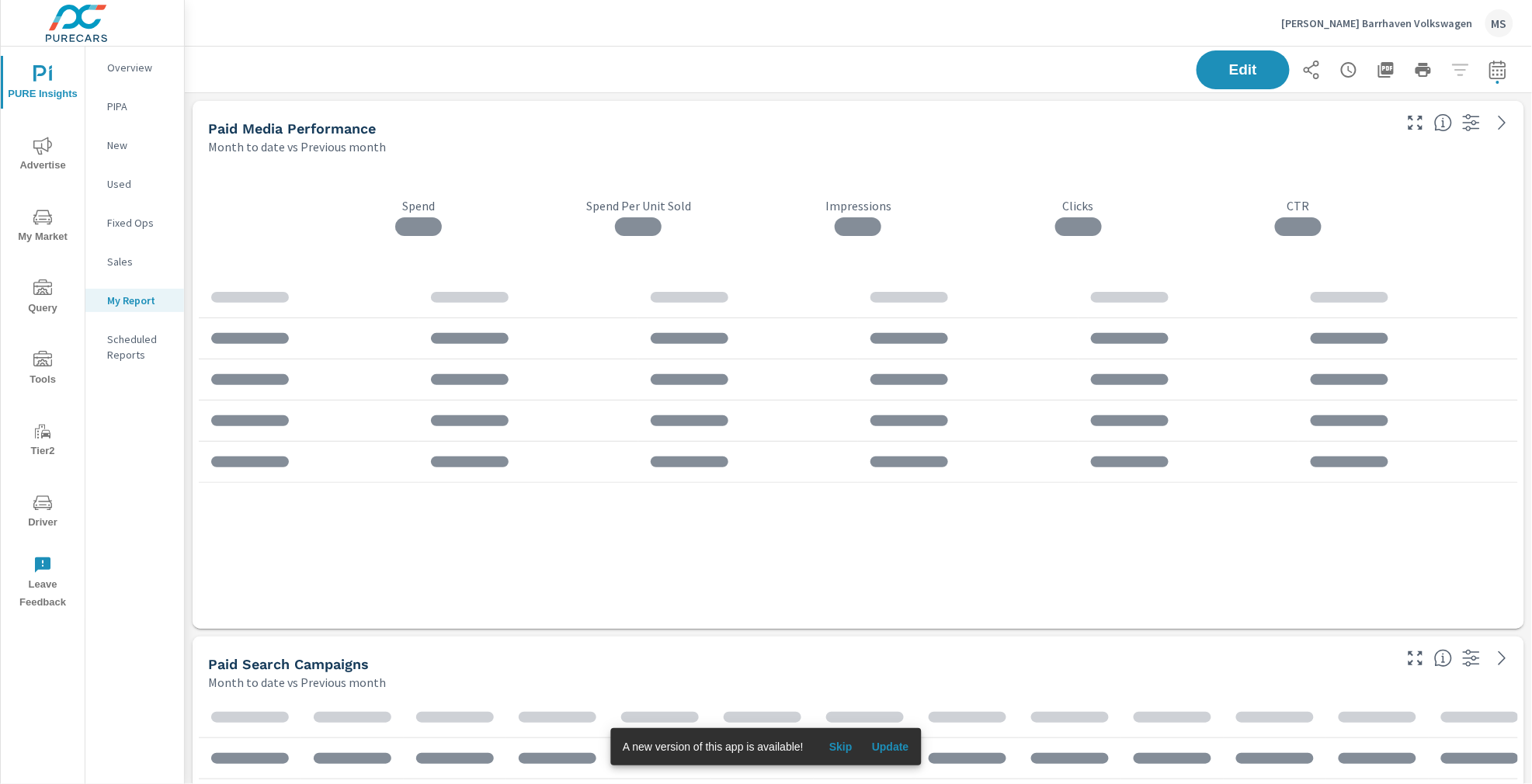
scroll to position [6464, 1364]
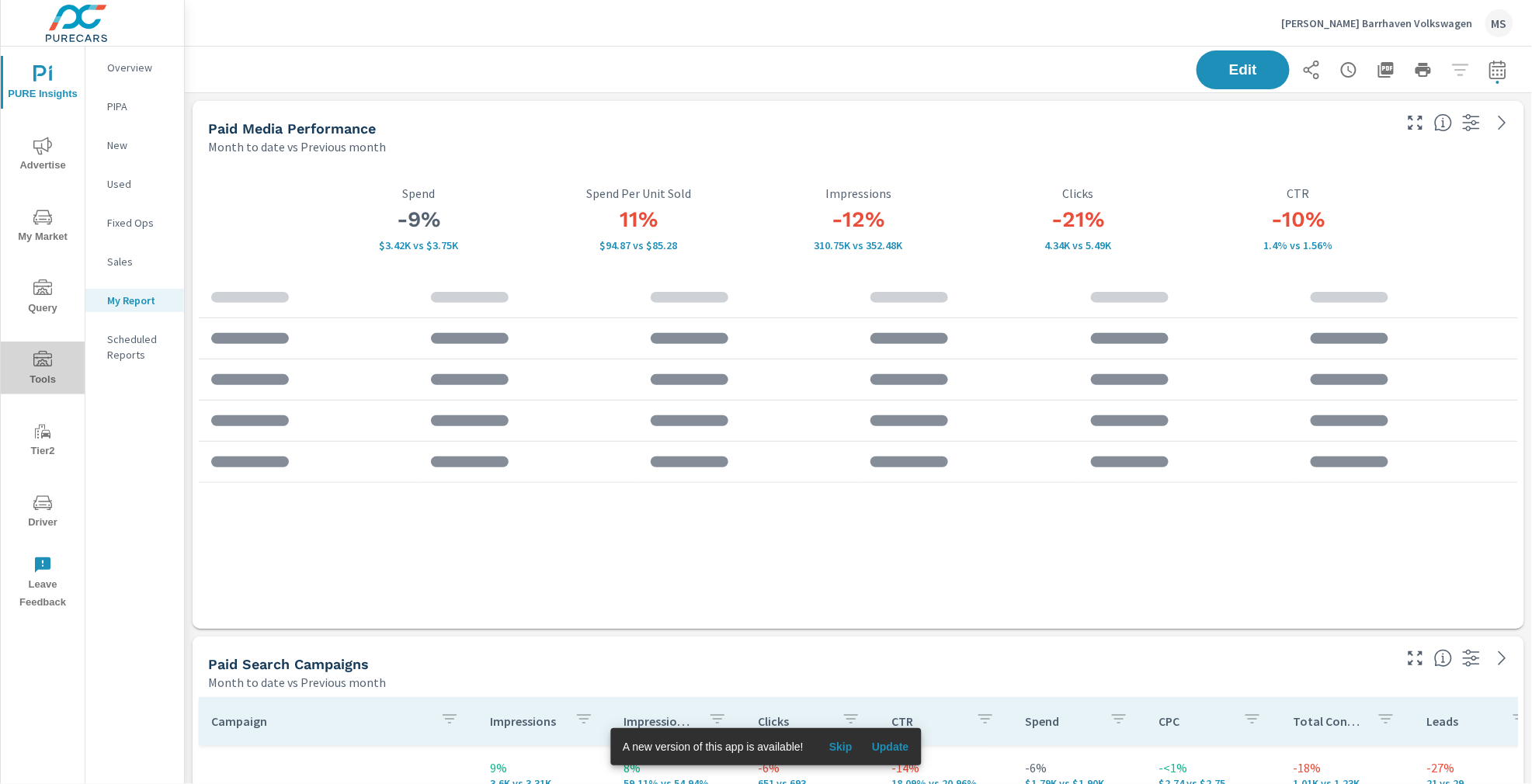
click at [47, 369] on span "Tools" at bounding box center [42, 369] width 75 height 38
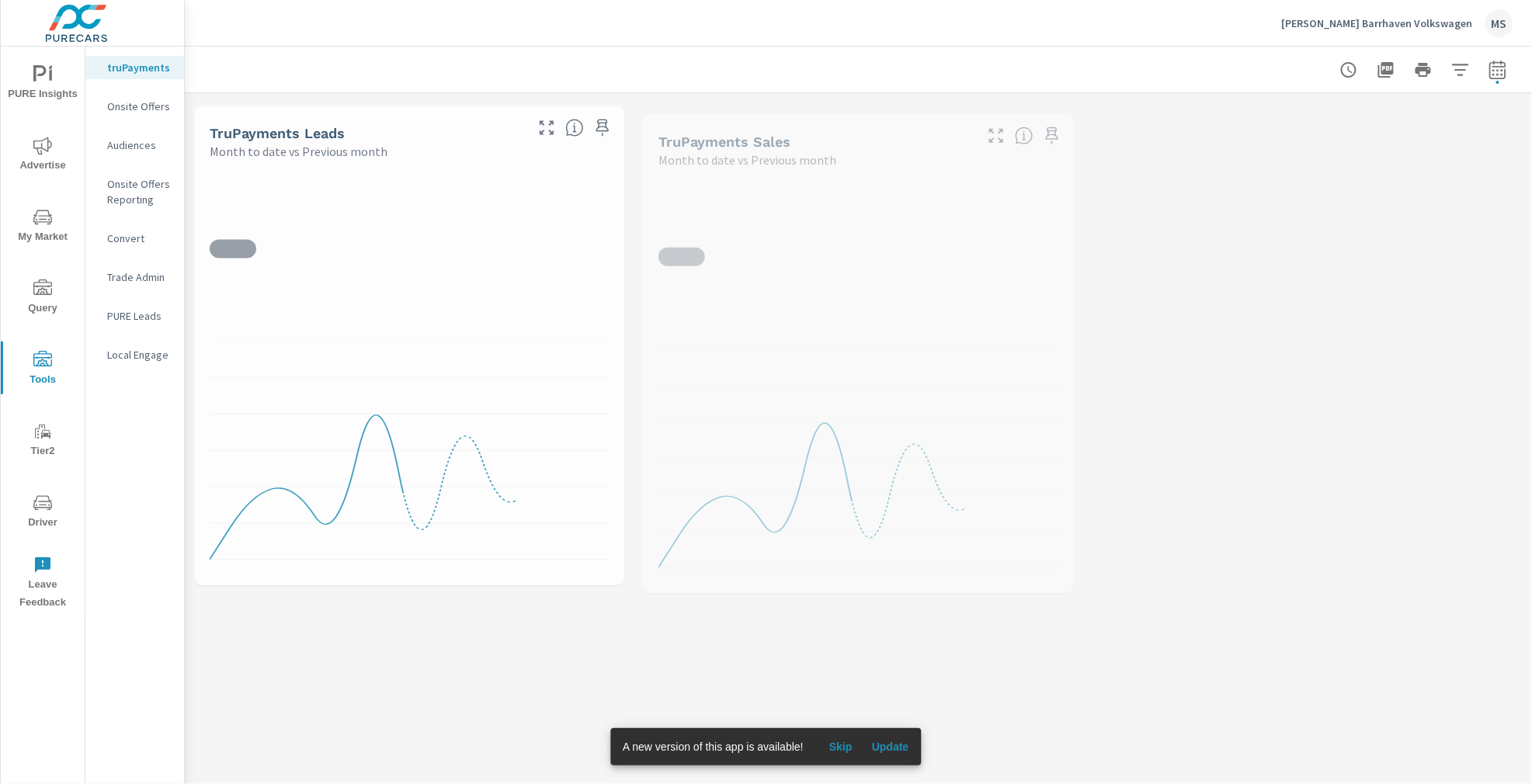
click at [39, 521] on span "Driver" at bounding box center [42, 512] width 75 height 38
